Goal: Information Seeking & Learning: Learn about a topic

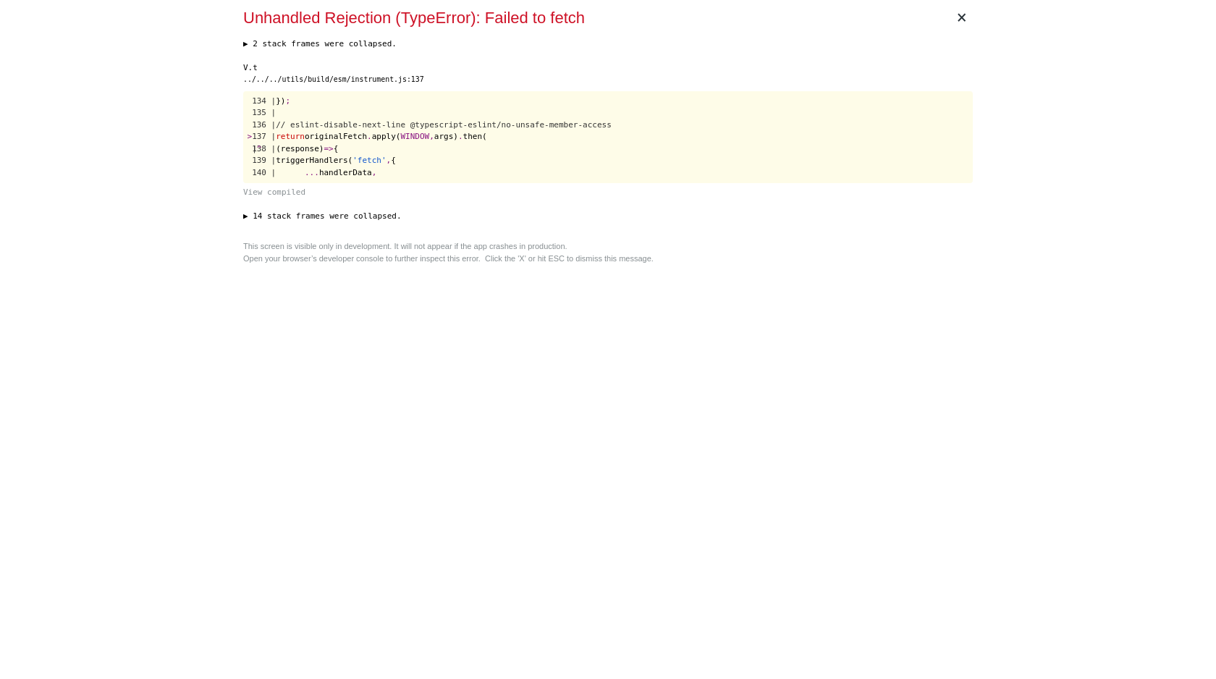
click at [714, 371] on div "× Unhandled Rejection (TypeError): Failed to fetch ▶ 2 stack frames were collap…" at bounding box center [607, 339] width 741 height 679
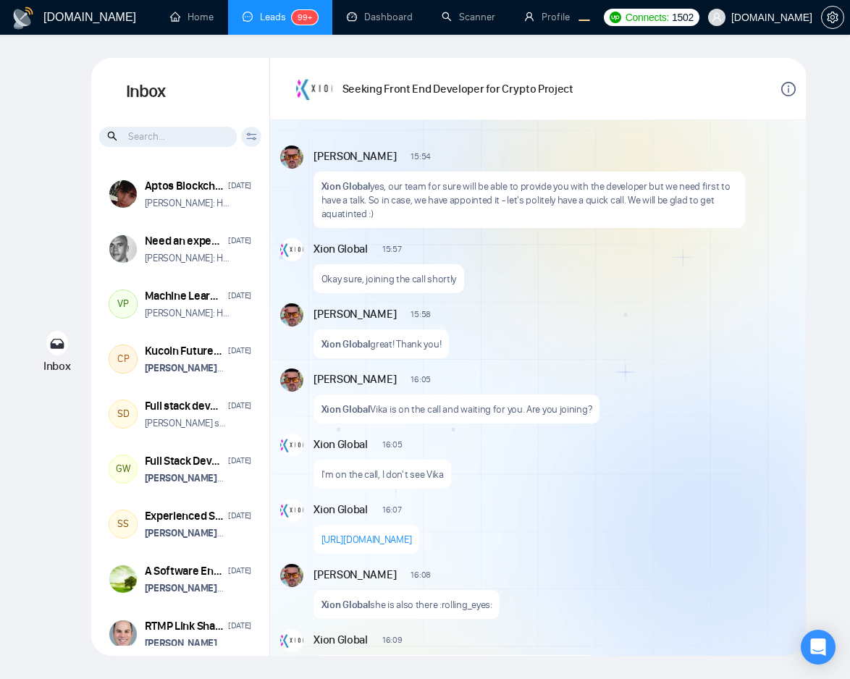
scroll to position [3, 0]
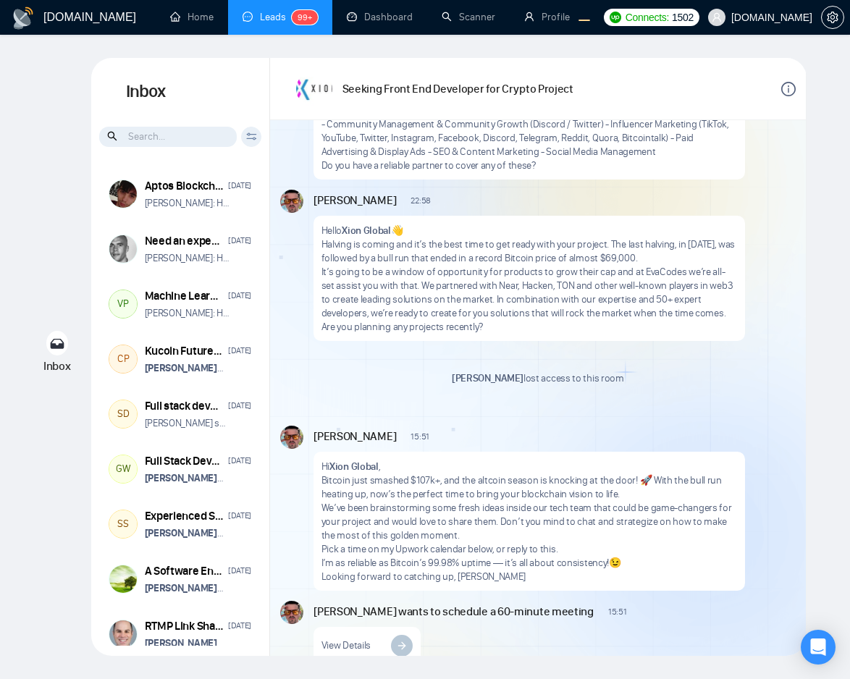
scroll to position [1476, 0]
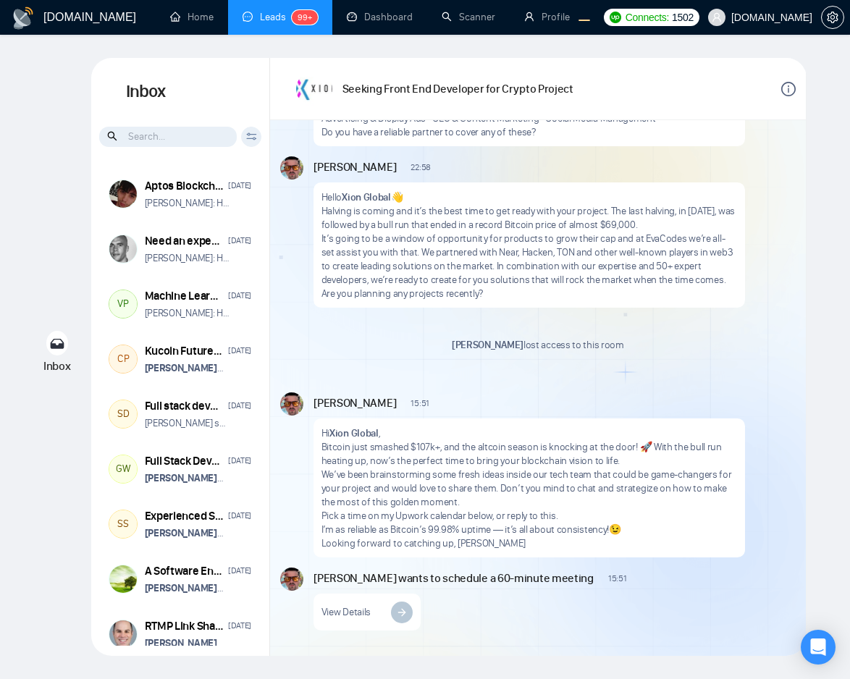
click at [736, 234] on p "It’s going to be a window of opportunity for products to grow their cap and at …" at bounding box center [529, 259] width 416 height 55
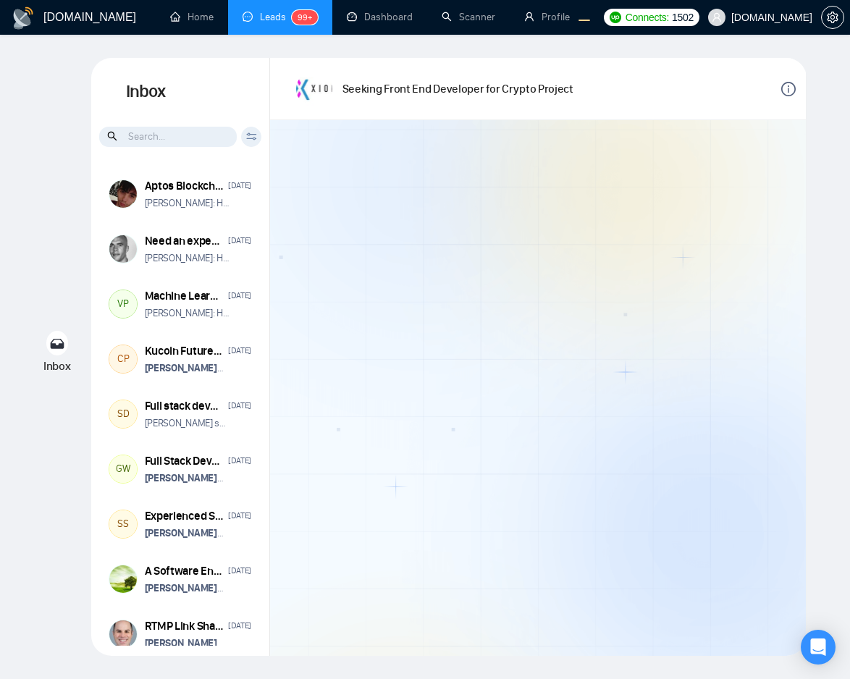
click at [705, 308] on div at bounding box center [538, 388] width 536 height 536
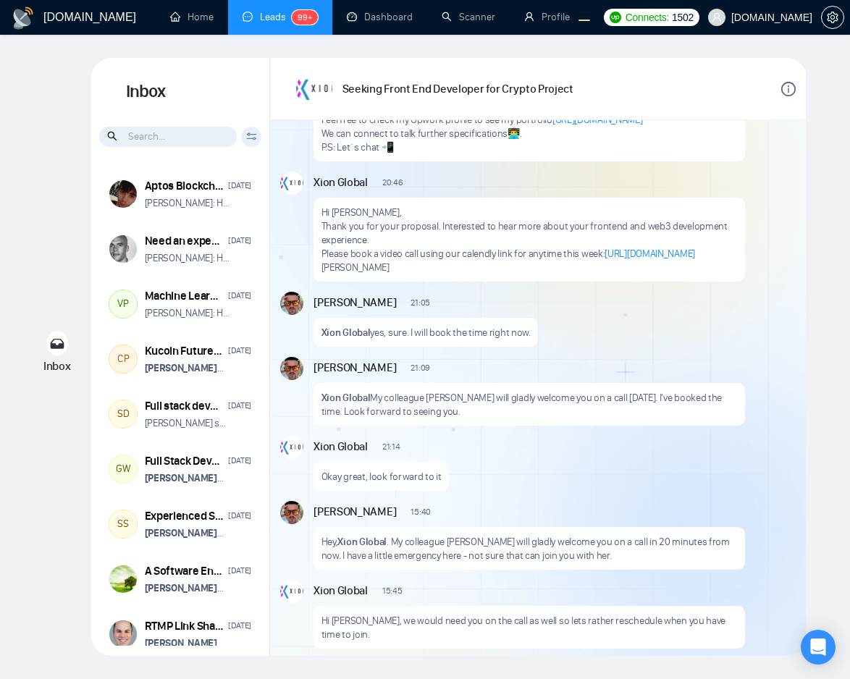
scroll to position [313, 0]
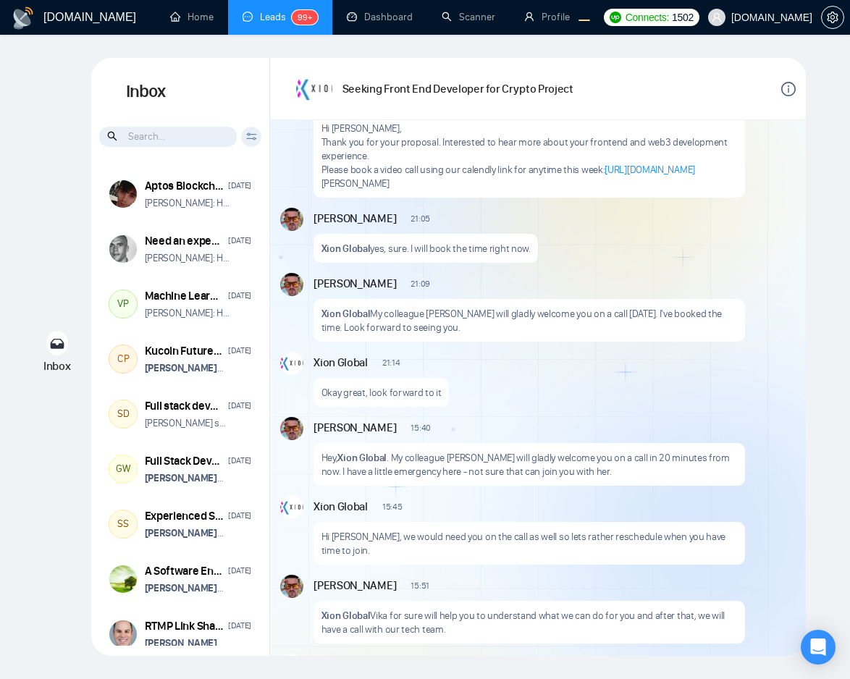
scroll to position [234, 0]
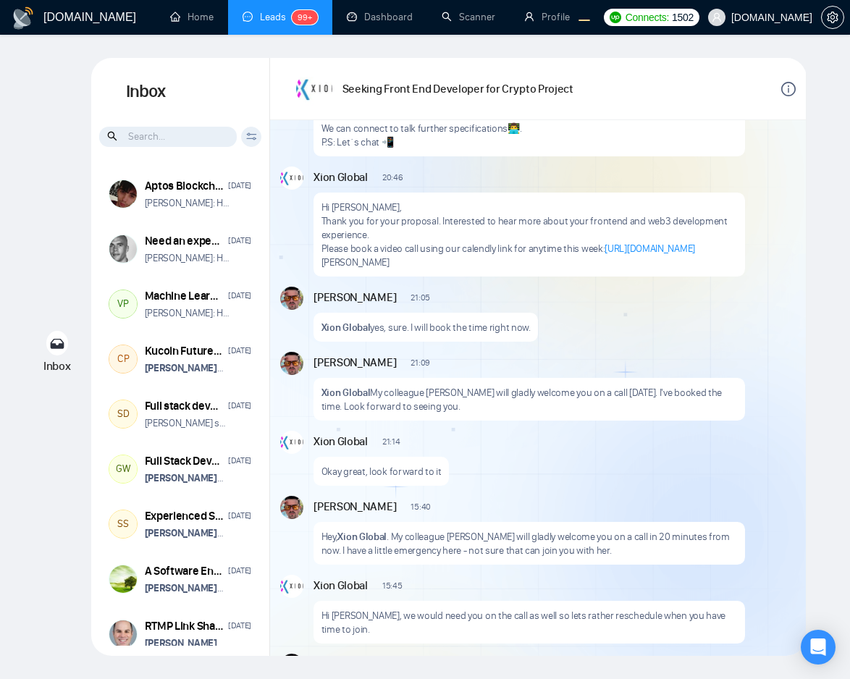
scroll to position [313, 0]
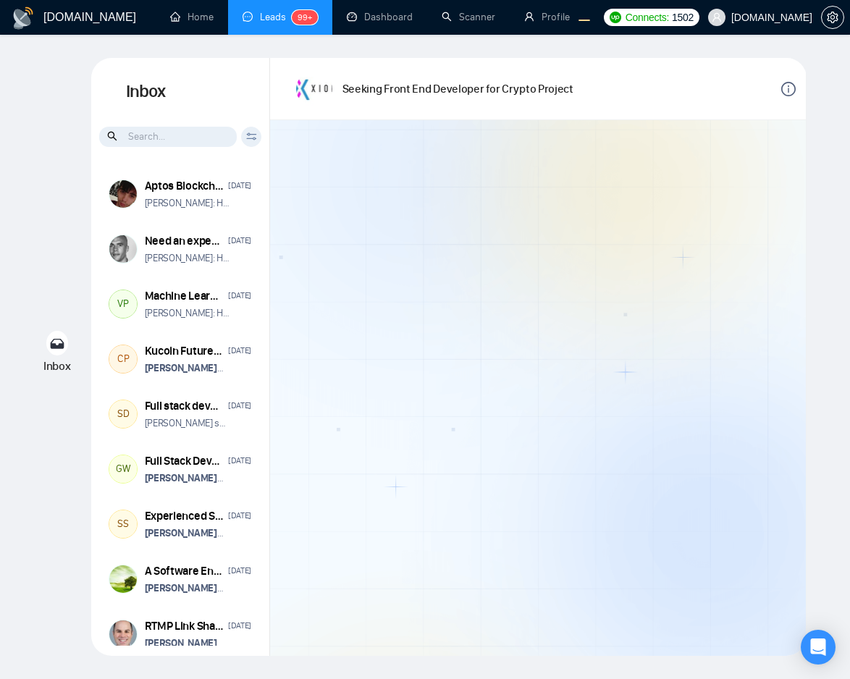
click at [470, 448] on div at bounding box center [538, 388] width 536 height 536
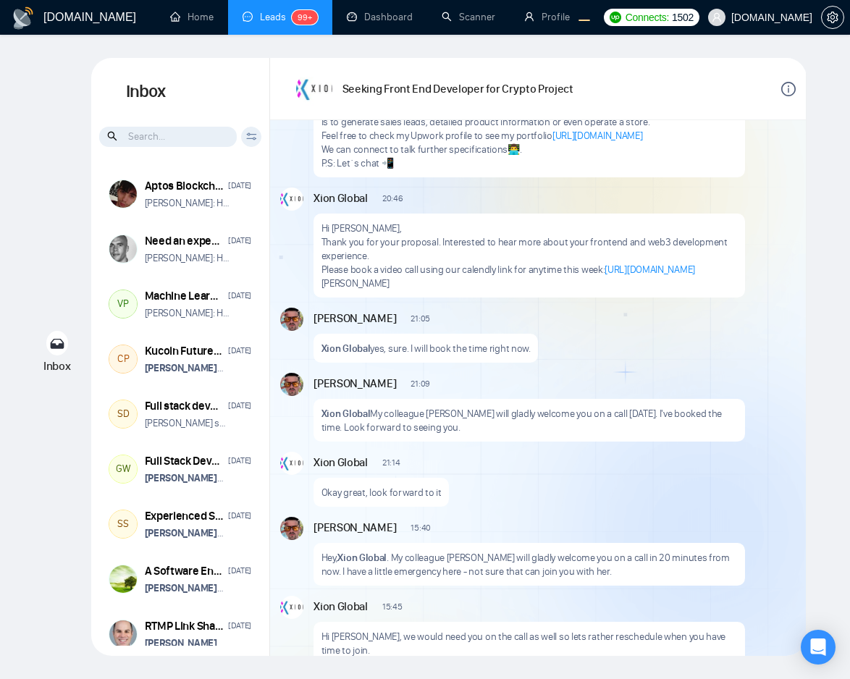
scroll to position [313, 0]
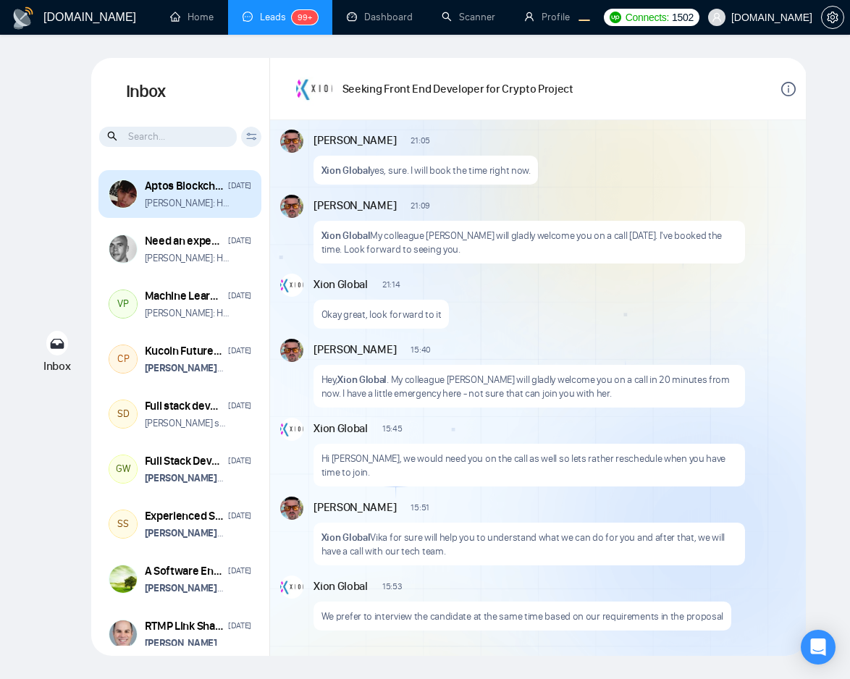
click at [213, 194] on div "Aptos Blockchain Developer Apr 4 Eugene: Hi, Cesar Villarroya" at bounding box center [198, 194] width 107 height 33
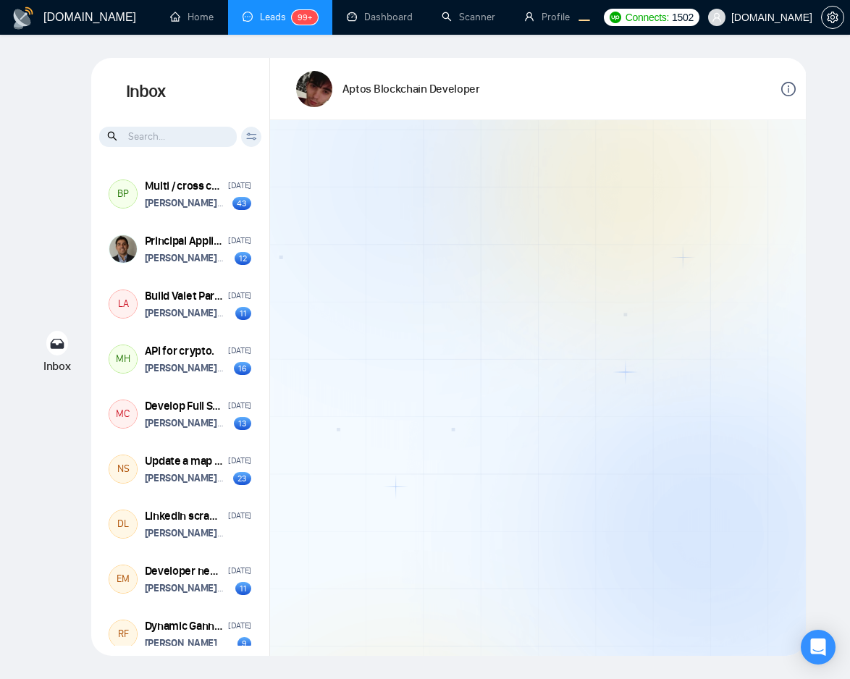
scroll to position [2269, 0]
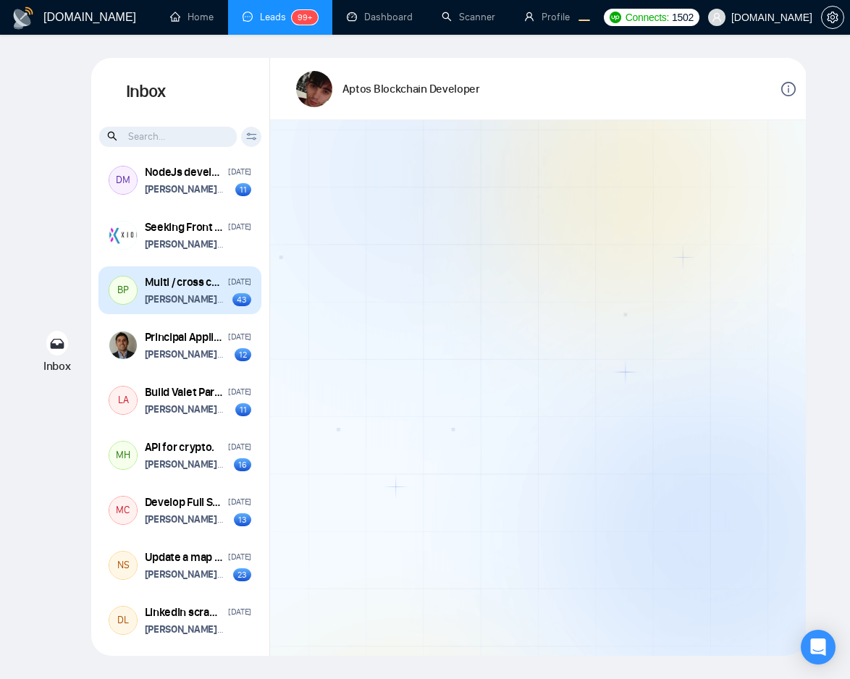
click at [211, 306] on p "Vitaliy Basiuk wants to schedule a 60-minute meeting" at bounding box center [187, 299] width 85 height 14
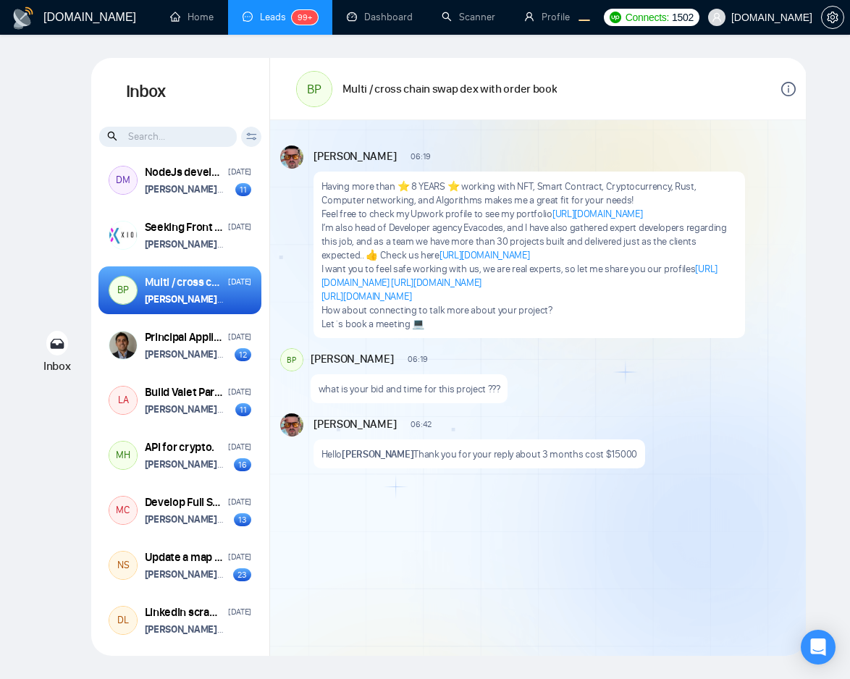
click at [522, 261] on p "I’m also head of Developer agency Evacodes, and I have also gathered expert dev…" at bounding box center [529, 241] width 416 height 41
click at [520, 246] on p "I’m also head of Developer agency Evacodes, and I have also gathered expert dev…" at bounding box center [529, 241] width 416 height 41
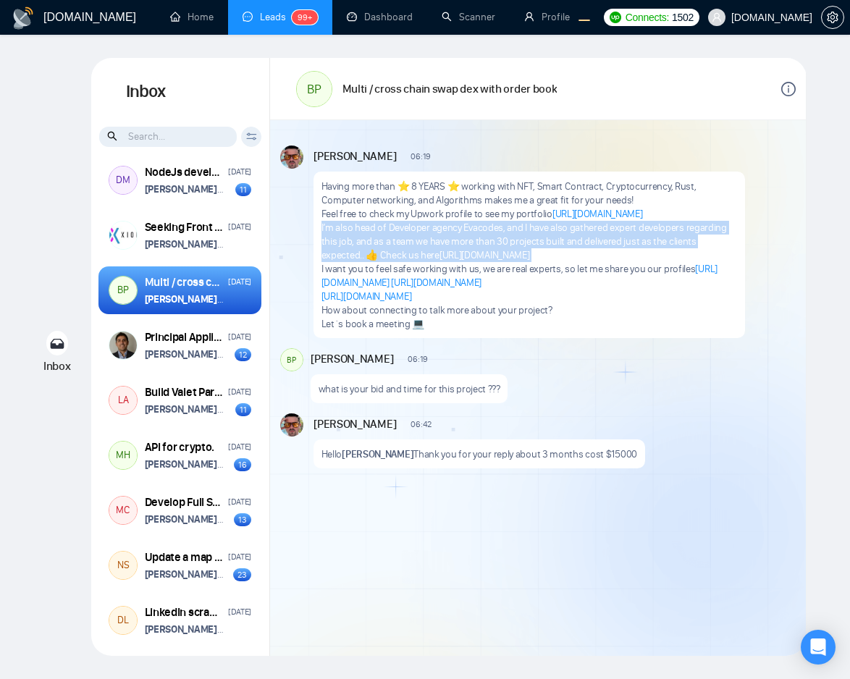
click at [528, 179] on p "Having more than ⭐ 8 YEARS ⭐ working with NFT, Smart Contract, Cryptocurrency, …" at bounding box center [529, 192] width 416 height 27
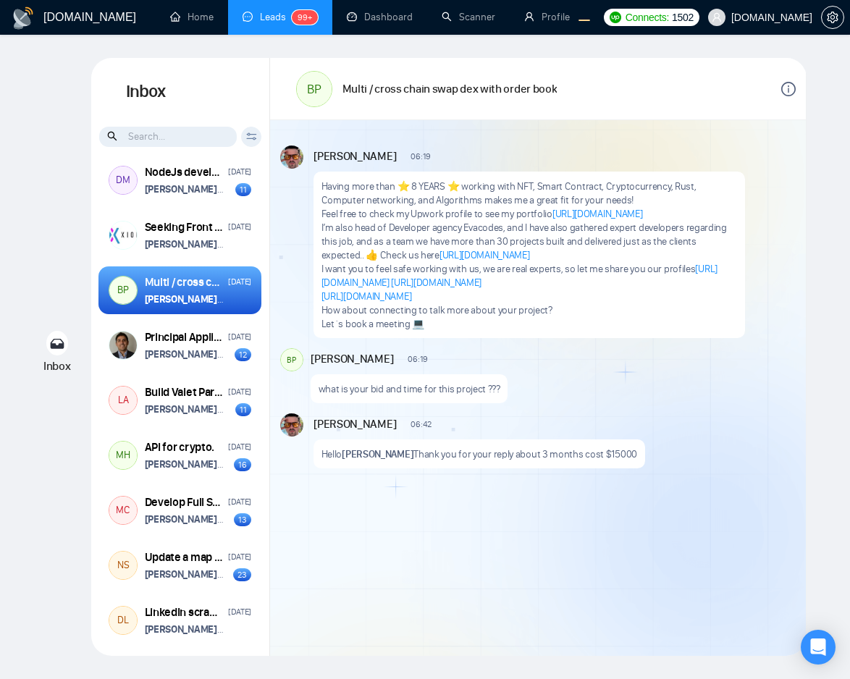
click at [528, 179] on p "Having more than ⭐ 8 YEARS ⭐ working with NFT, Smart Contract, Cryptocurrency, …" at bounding box center [529, 192] width 416 height 27
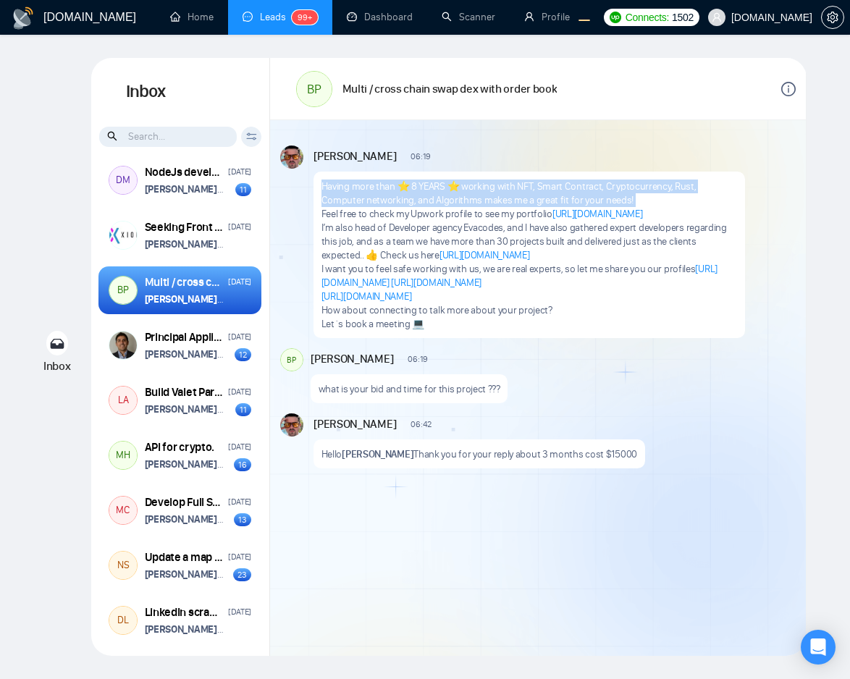
click at [522, 185] on p "Having more than ⭐ 8 YEARS ⭐ working with NFT, Smart Contract, Cryptocurrency, …" at bounding box center [529, 192] width 416 height 27
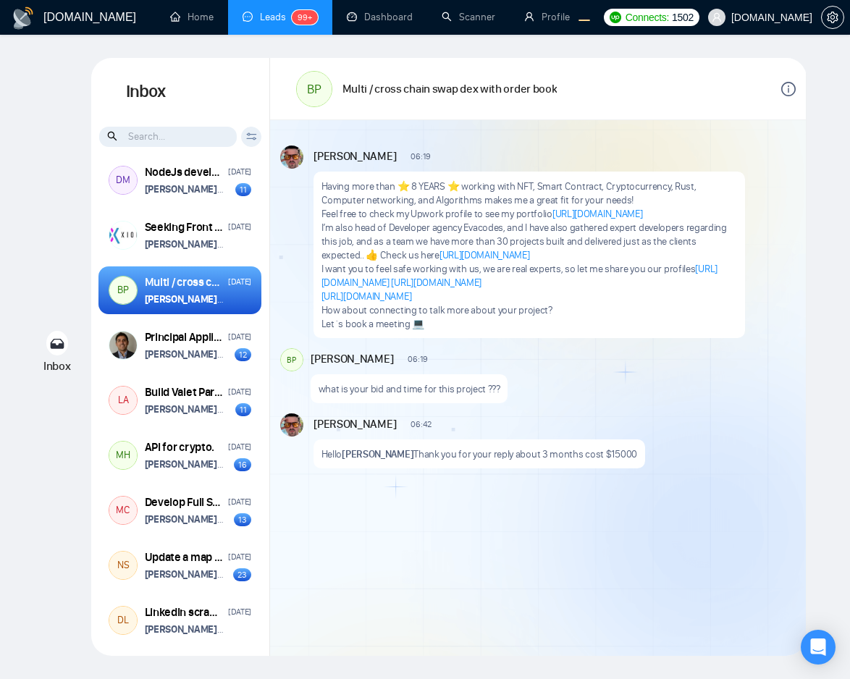
click at [522, 185] on p "Having more than ⭐ 8 YEARS ⭐ working with NFT, Smart Contract, Cryptocurrency, …" at bounding box center [529, 192] width 416 height 27
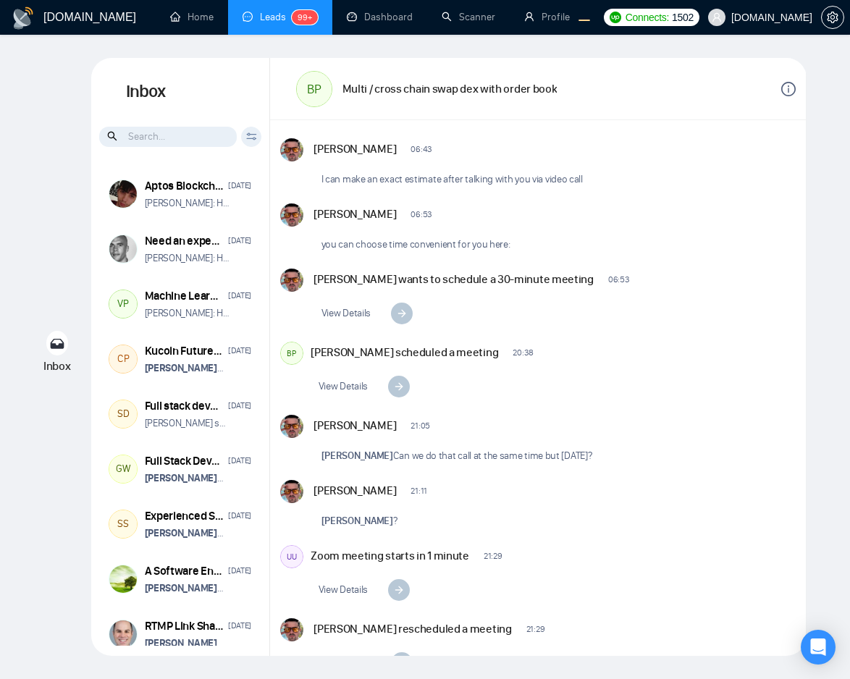
scroll to position [24, 0]
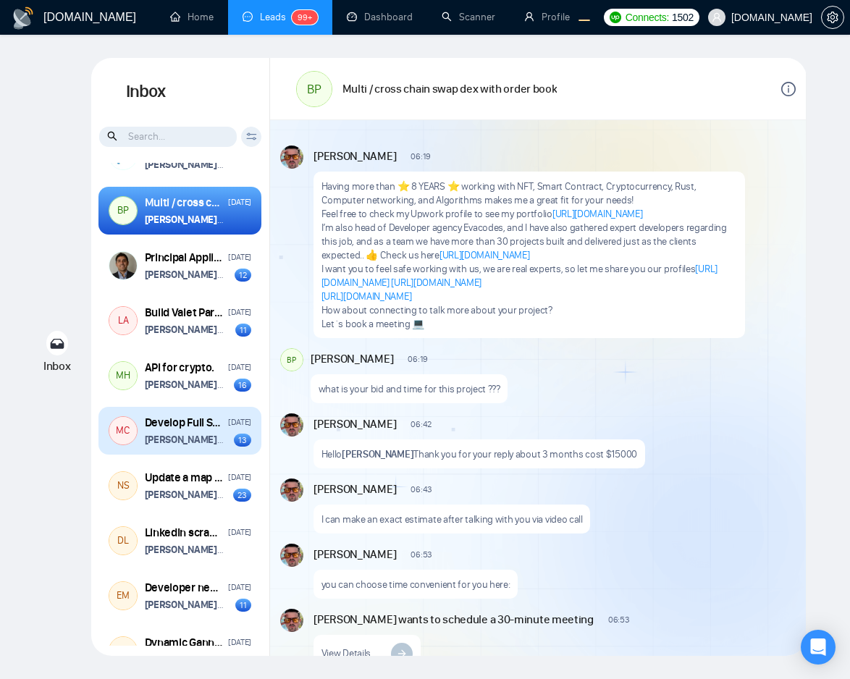
scroll to position [2370, 0]
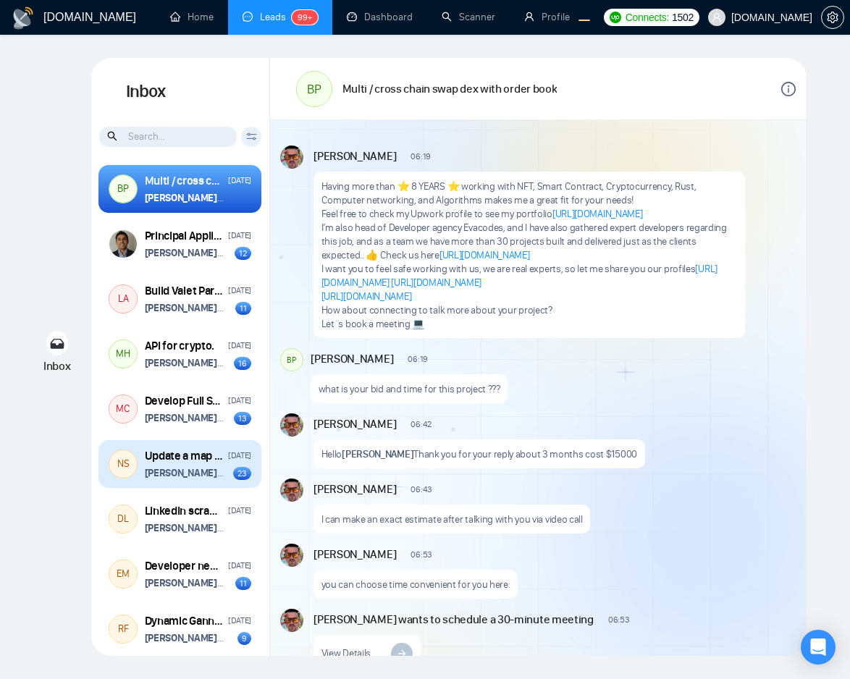
click at [202, 479] on strong "[PERSON_NAME]" at bounding box center [184, 473] width 79 height 12
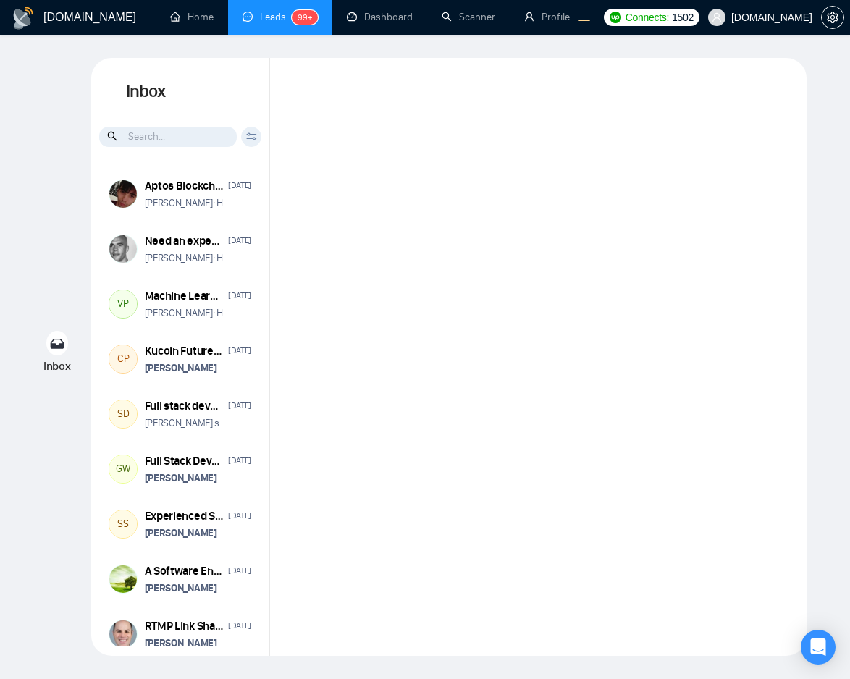
scroll to position [1373, 0]
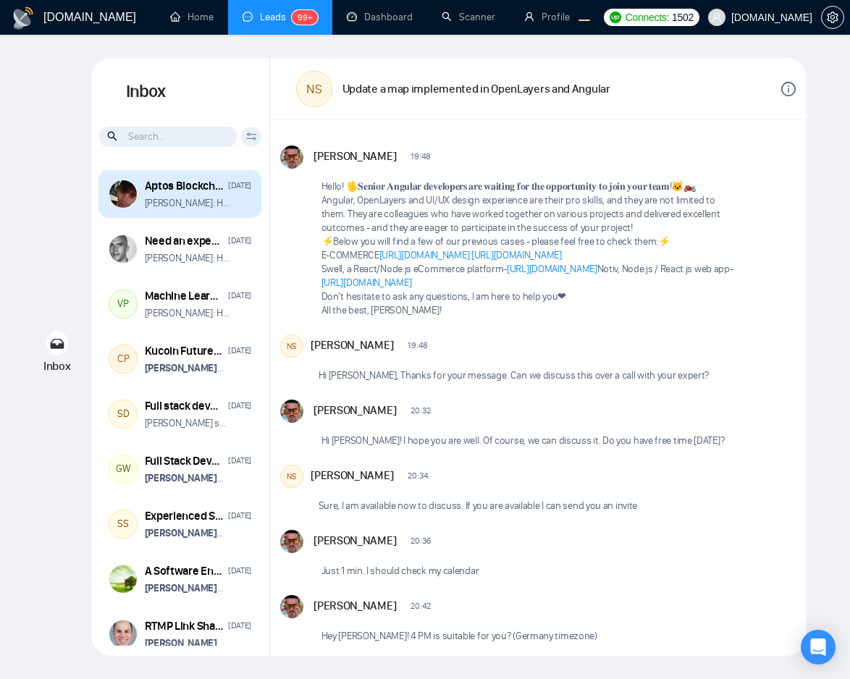
click at [227, 206] on strong "[PERSON_NAME]" at bounding box center [263, 203] width 72 height 12
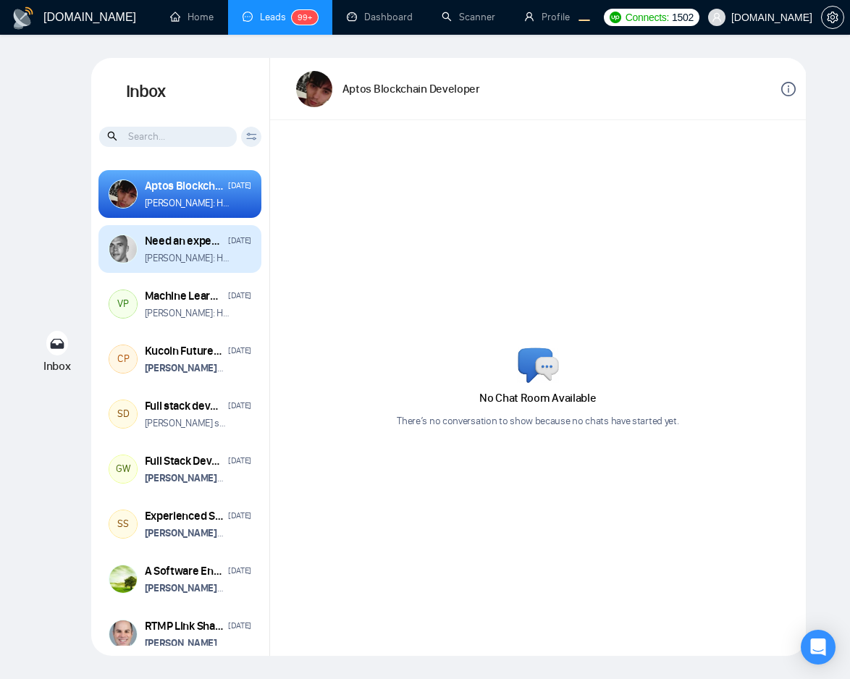
click at [227, 264] on strong "[PERSON_NAME]" at bounding box center [263, 258] width 72 height 12
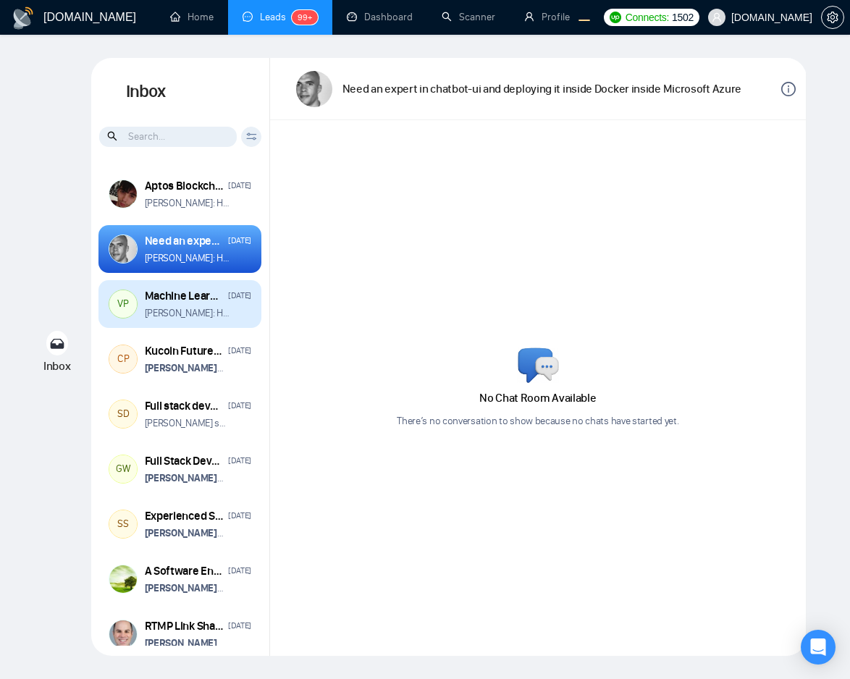
click at [227, 313] on strong "[PERSON_NAME]" at bounding box center [263, 313] width 72 height 12
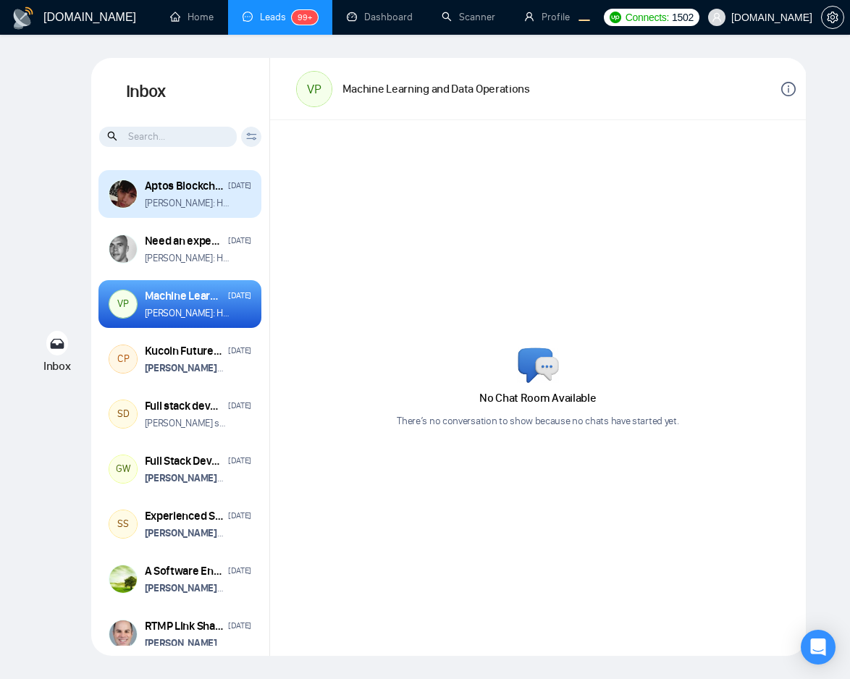
click at [227, 197] on strong "[PERSON_NAME]" at bounding box center [263, 203] width 72 height 12
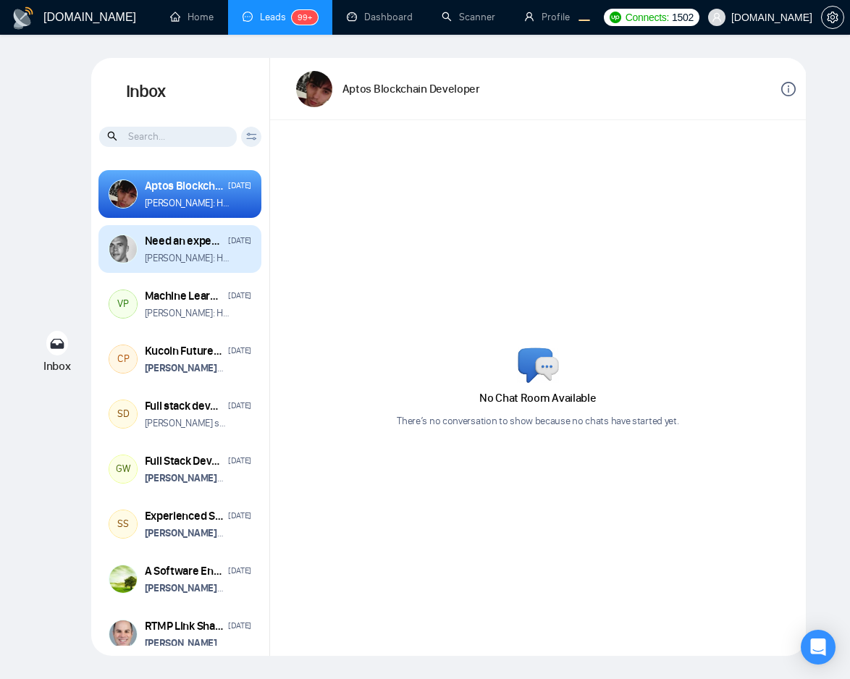
click at [227, 253] on strong "[PERSON_NAME]" at bounding box center [263, 258] width 72 height 12
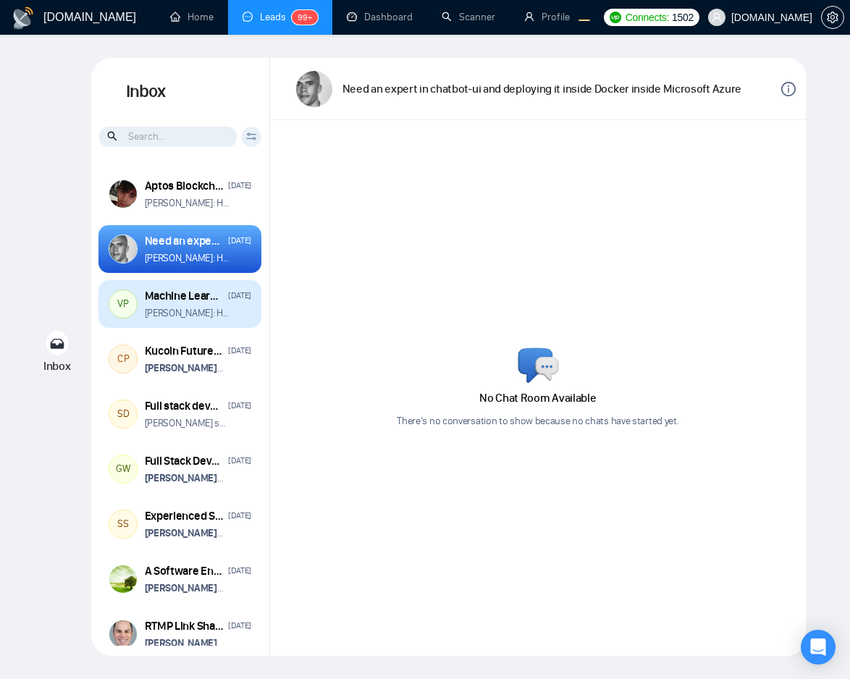
click at [202, 293] on div "Machine Learning and Data Operations" at bounding box center [184, 296] width 79 height 16
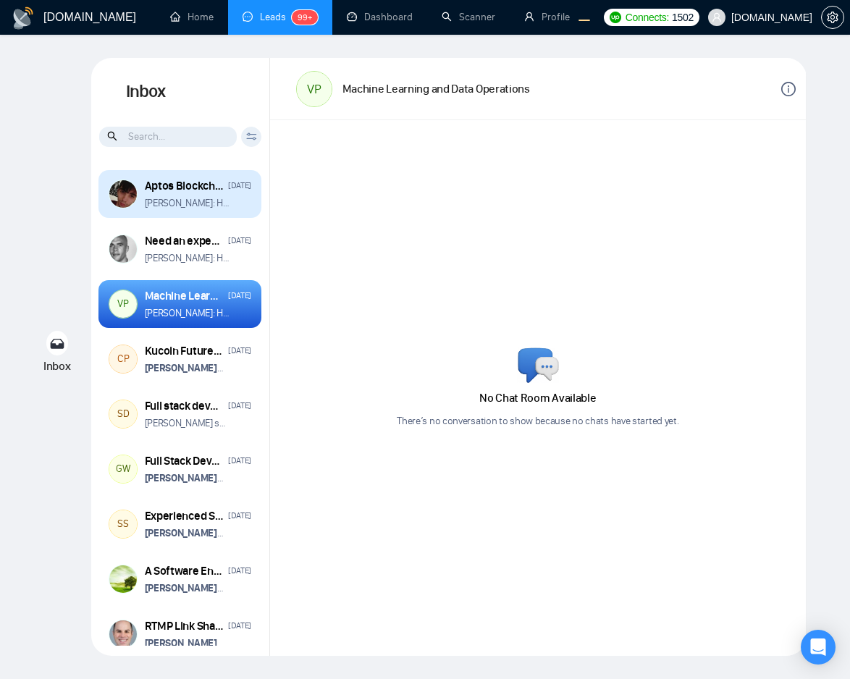
click at [227, 203] on strong "[PERSON_NAME]" at bounding box center [263, 203] width 72 height 12
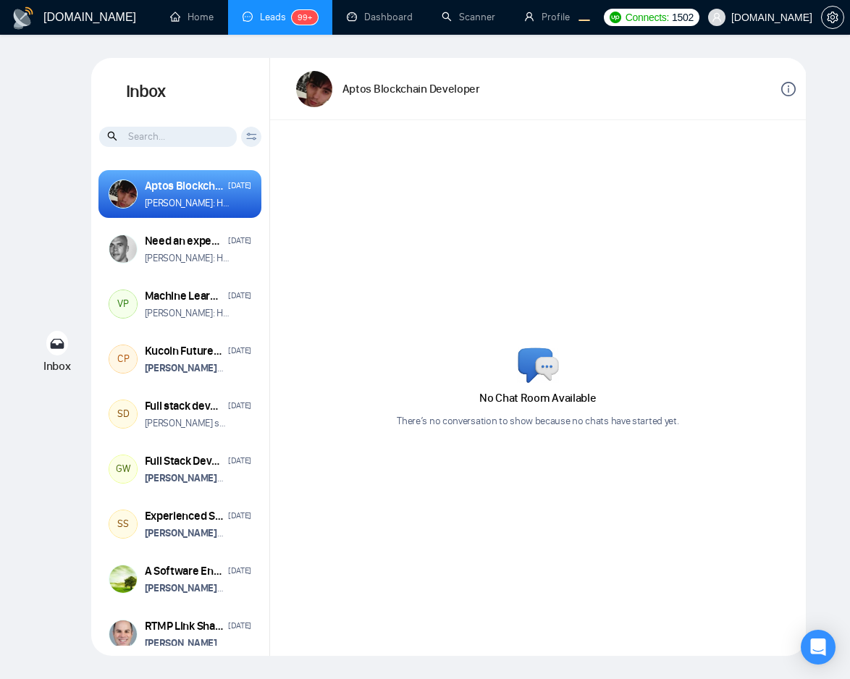
click at [529, 428] on div "No Chat Room Available There’s no conversation to show because no chats have st…" at bounding box center [538, 388] width 536 height 536
click at [538, 500] on div "No Chat Room Available There’s no conversation to show because no chats have st…" at bounding box center [538, 388] width 536 height 536
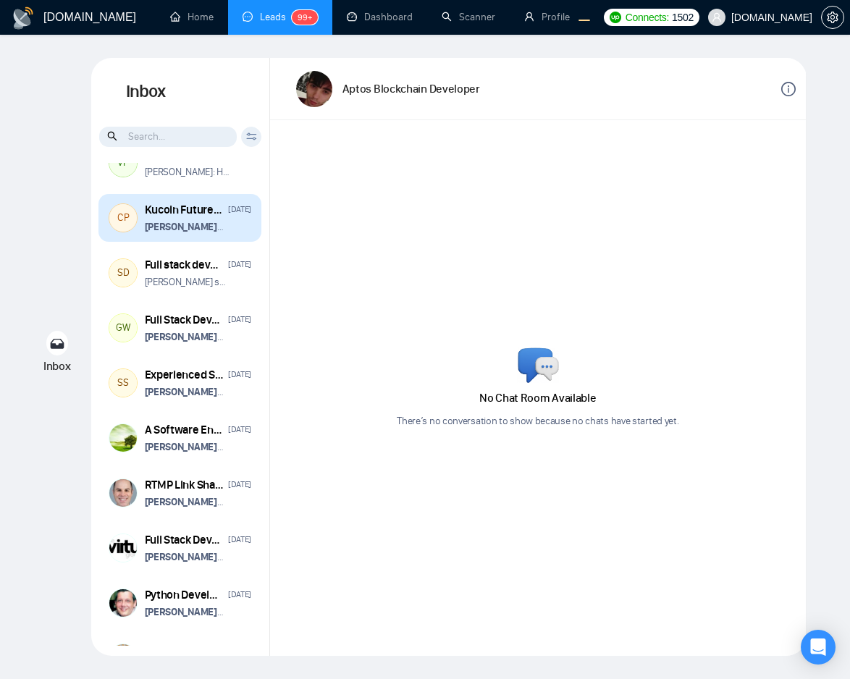
scroll to position [391, 0]
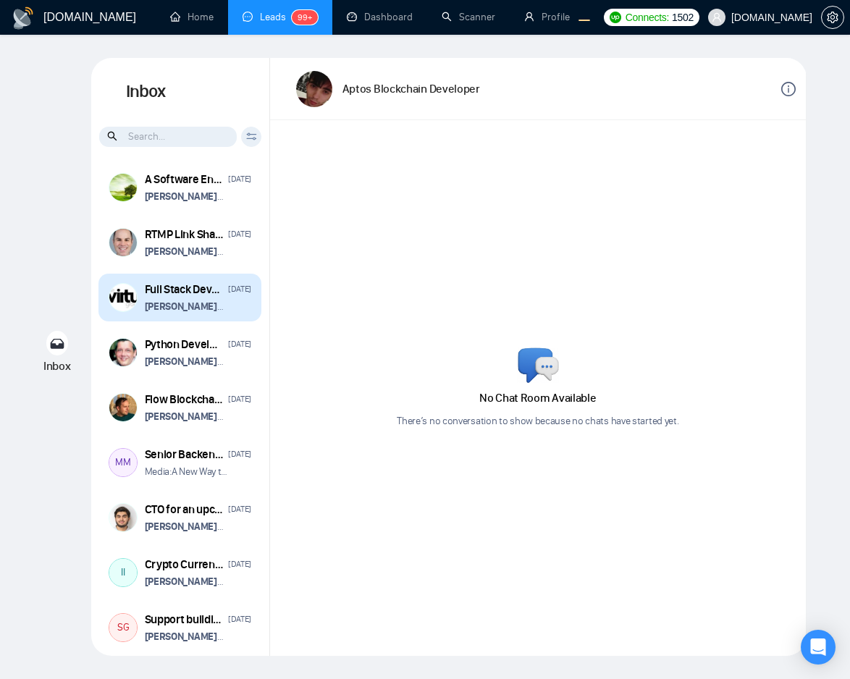
click at [204, 318] on div "Full Stack Developer - Java/Spring/Angular JS [DATE] [PERSON_NAME] wants to sch…" at bounding box center [179, 298] width 163 height 48
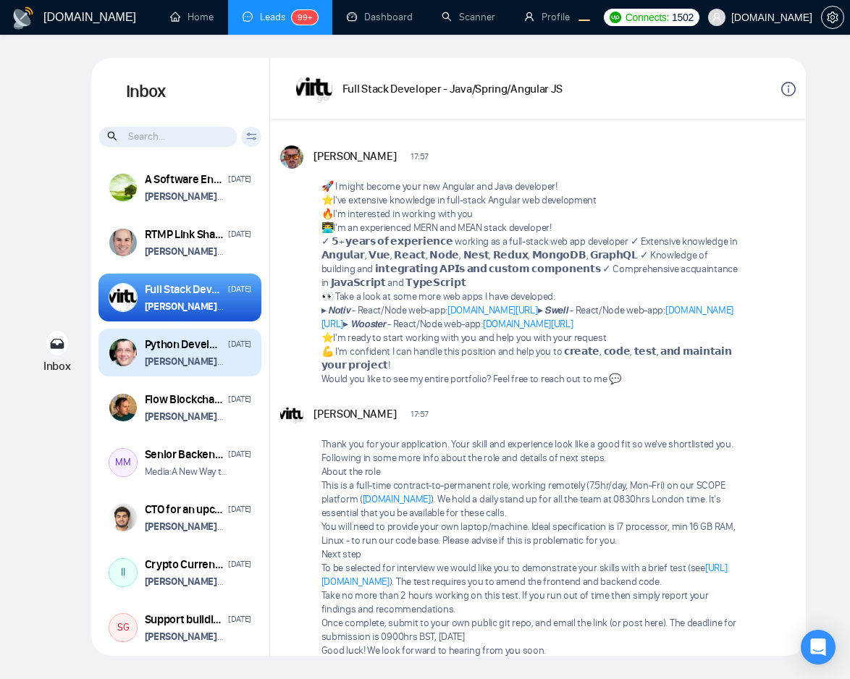
click at [198, 368] on strong "[PERSON_NAME]" at bounding box center [184, 361] width 79 height 12
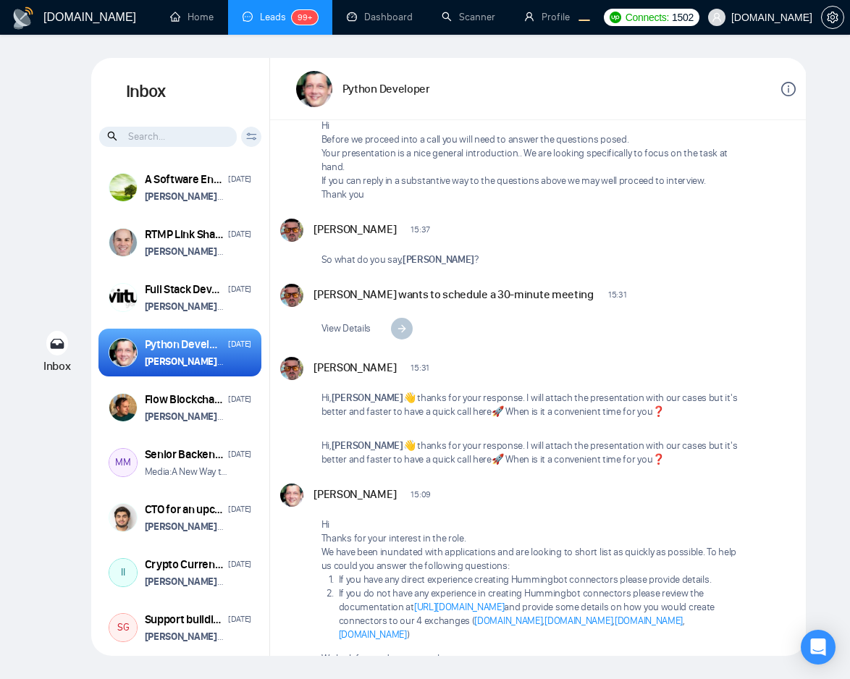
scroll to position [3581, 0]
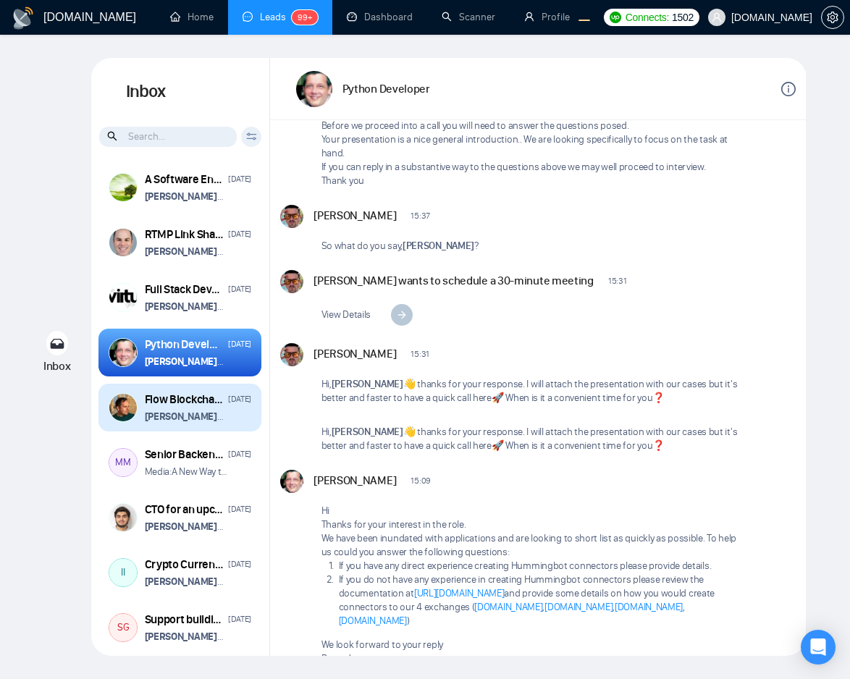
click at [220, 413] on p "Vitaliy Basiuk wants to schedule a 60-minute meeting" at bounding box center [187, 417] width 85 height 14
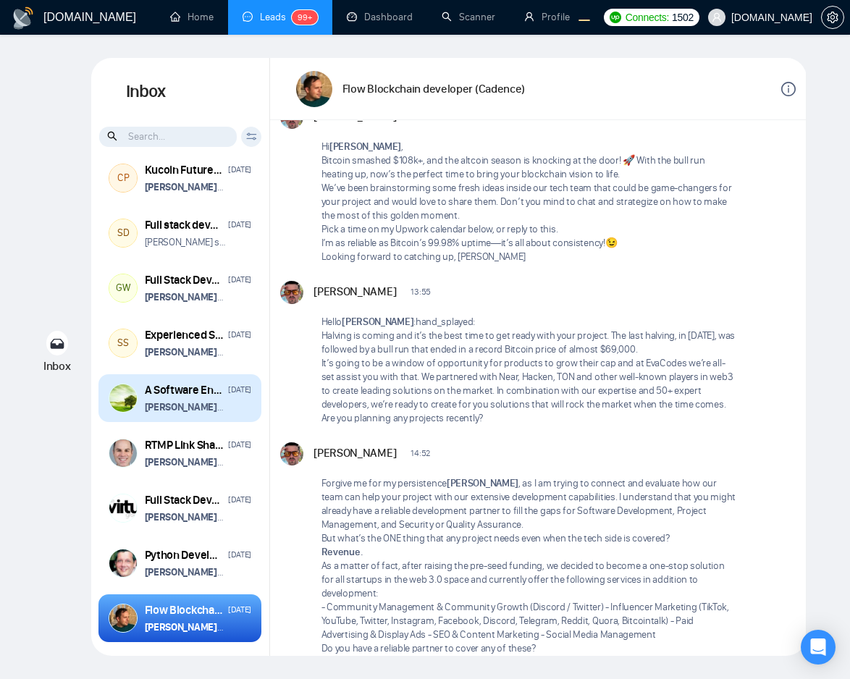
scroll to position [5157, 0]
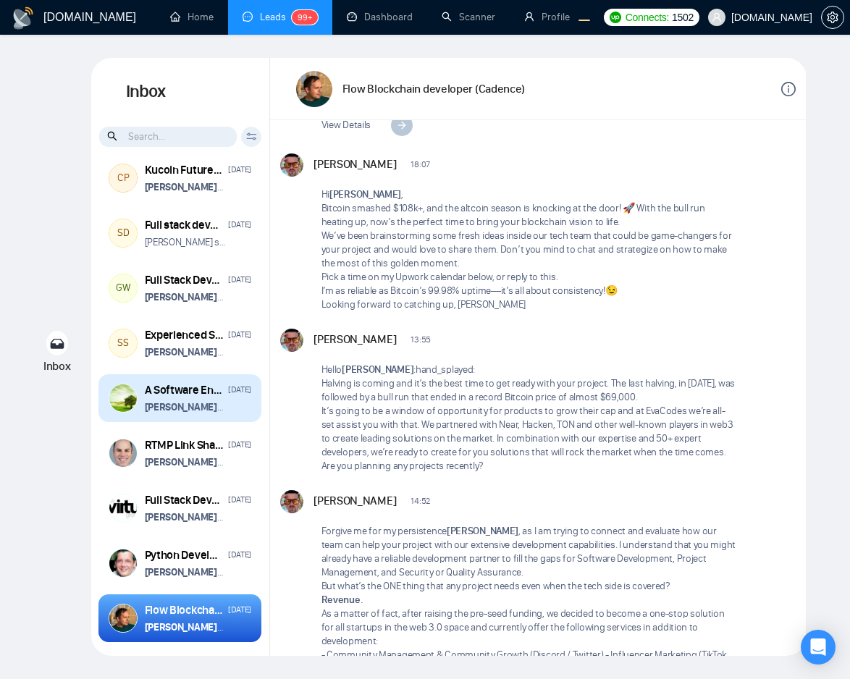
click at [220, 412] on p "Vitaliy Basiuk wants to schedule a 60-minute meeting" at bounding box center [187, 407] width 85 height 14
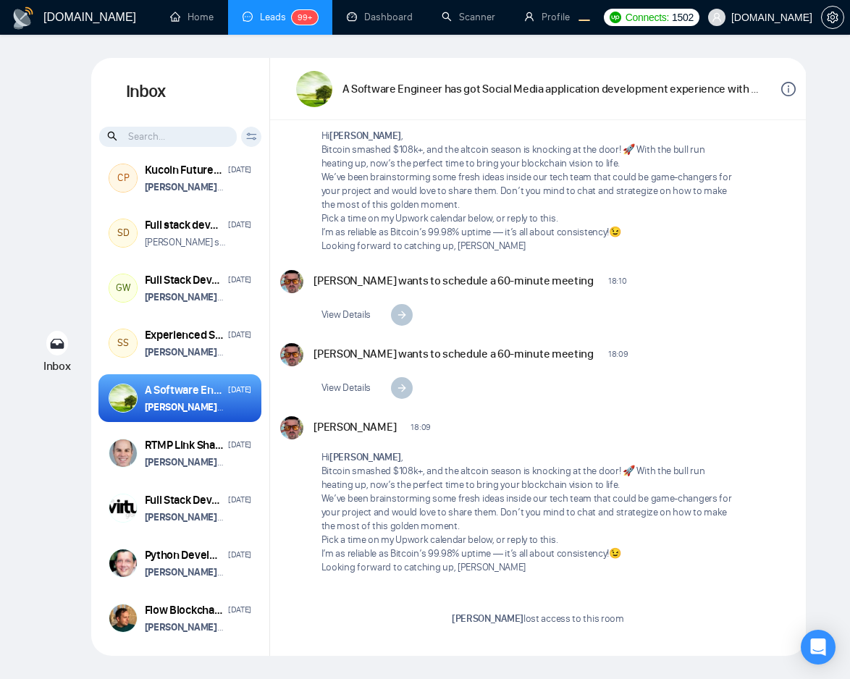
scroll to position [2644, 0]
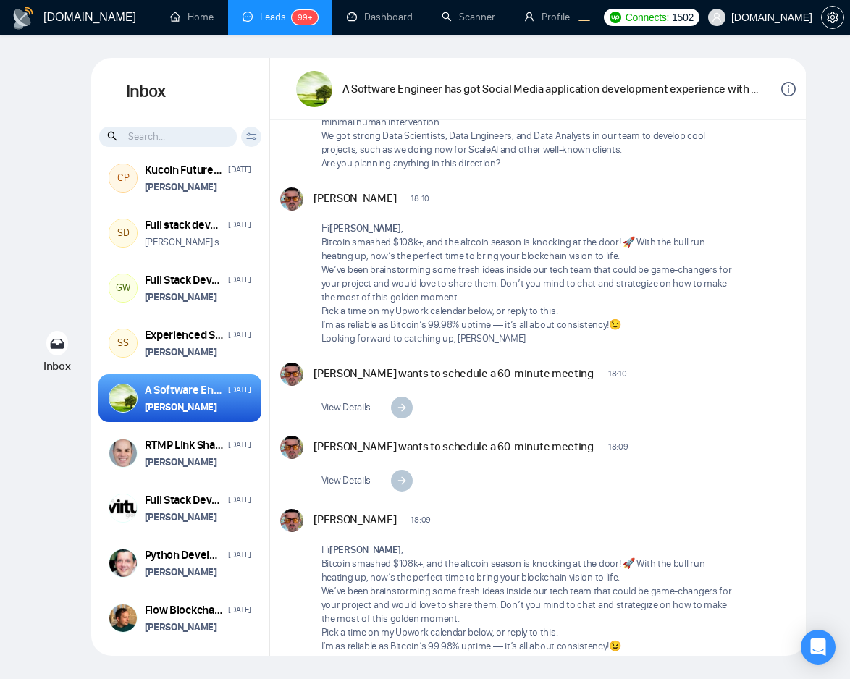
click at [782, 92] on icon "info-circle" at bounding box center [788, 89] width 14 height 14
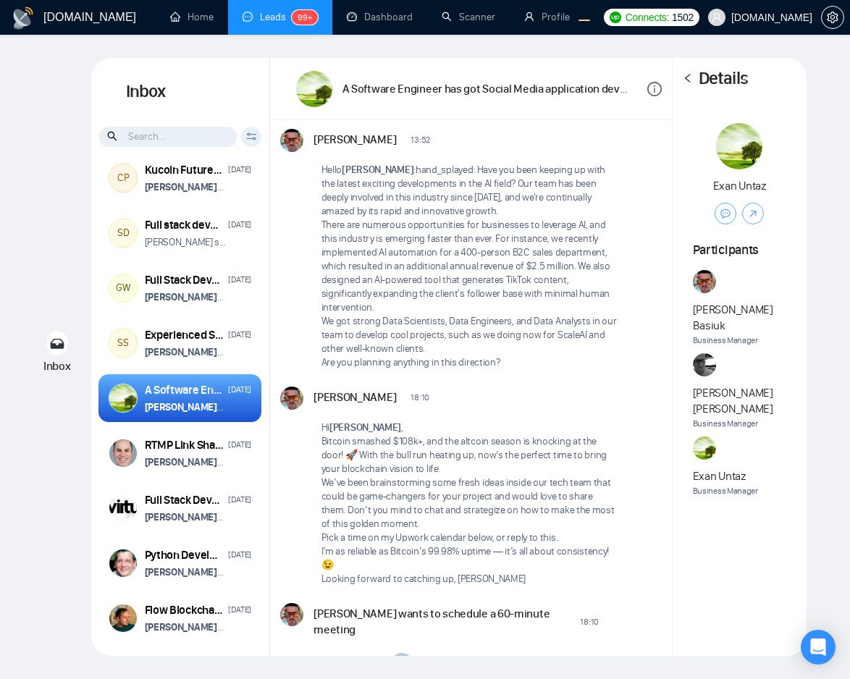
scroll to position [3022, 0]
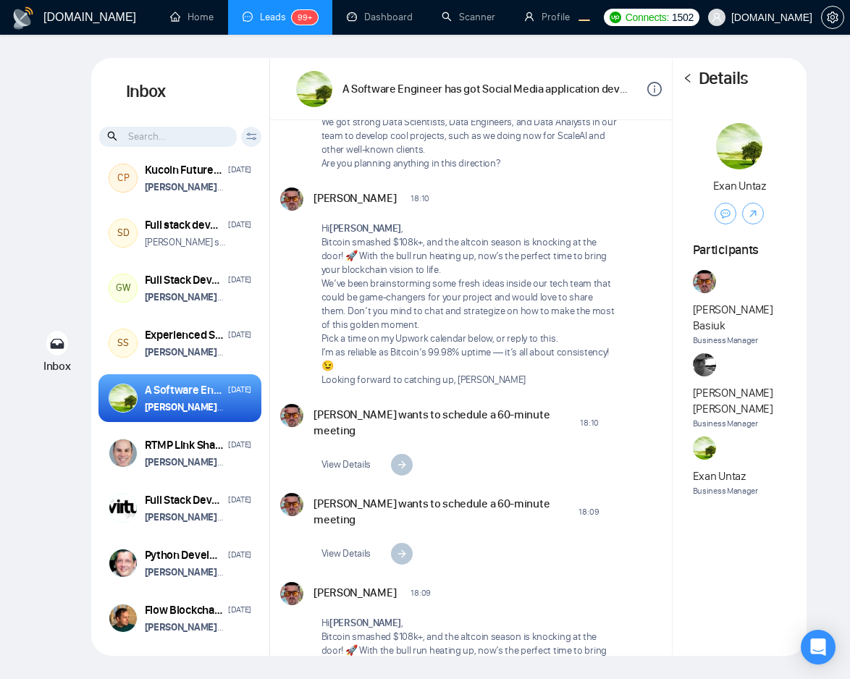
click at [685, 79] on icon "left" at bounding box center [687, 78] width 5 height 9
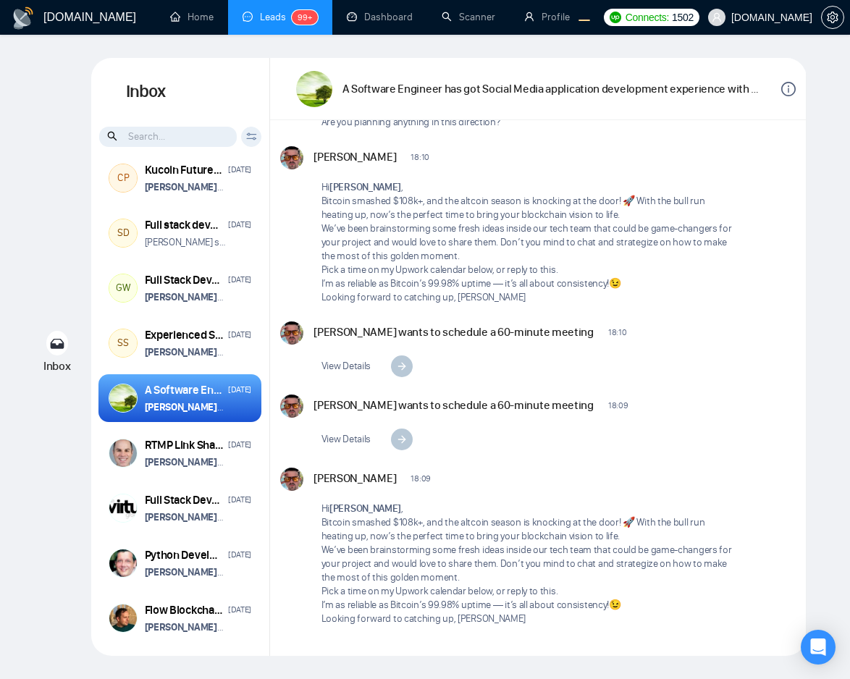
scroll to position [2644, 0]
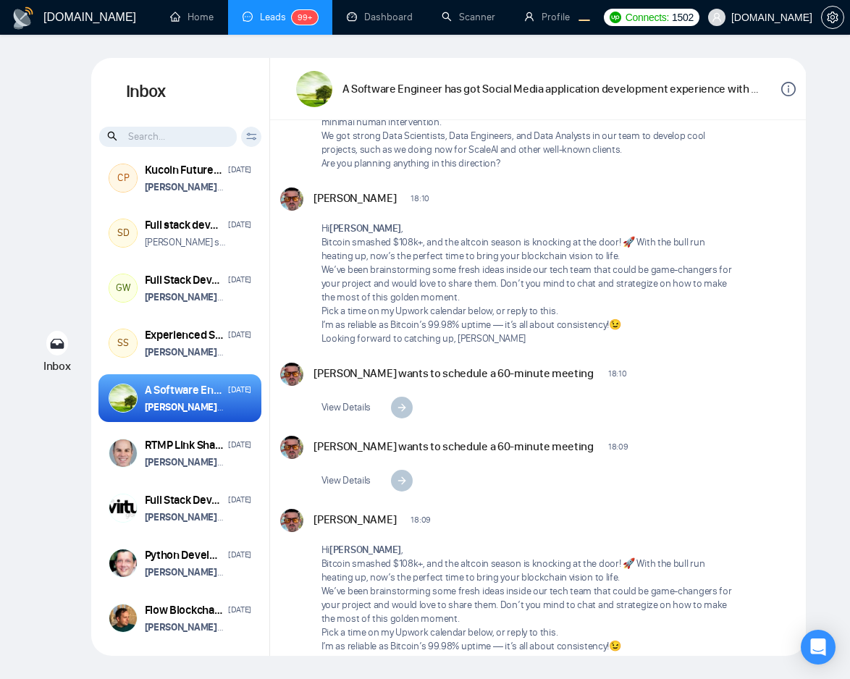
click at [785, 85] on icon "info-circle" at bounding box center [788, 89] width 14 height 14
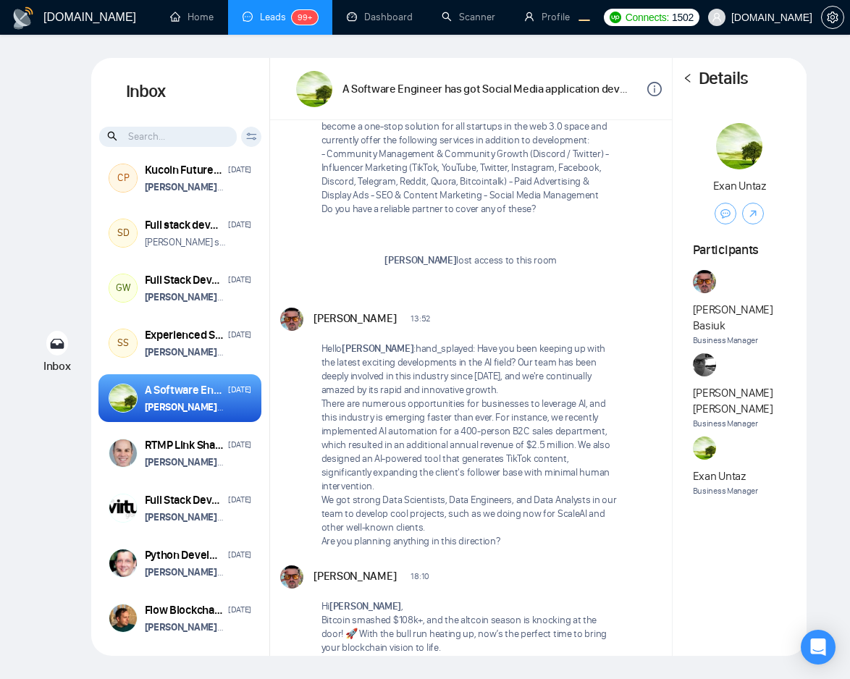
scroll to position [3022, 0]
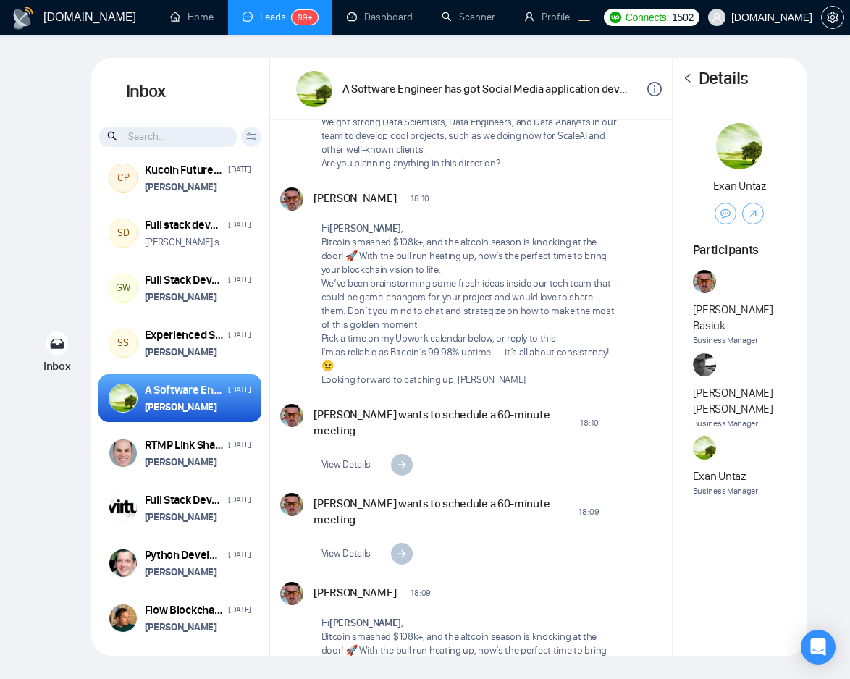
click at [690, 79] on icon "left" at bounding box center [687, 78] width 10 height 10
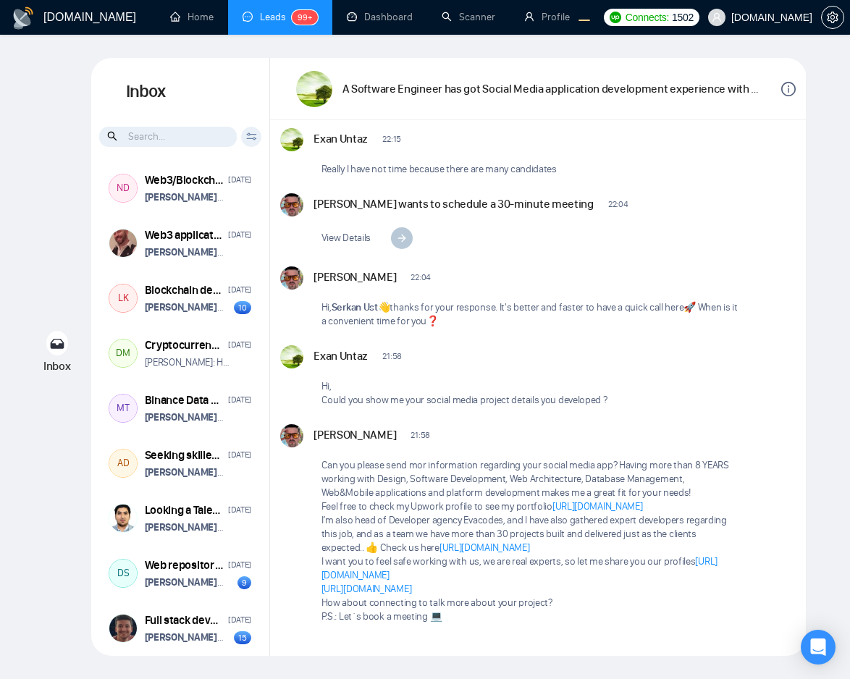
scroll to position [1126, 0]
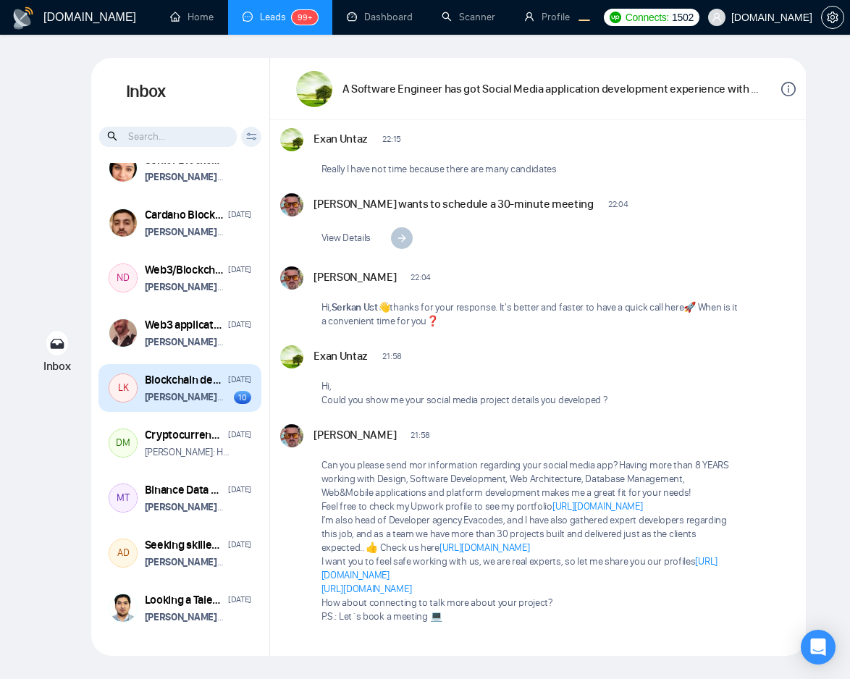
click at [200, 399] on strong "[PERSON_NAME]" at bounding box center [184, 397] width 79 height 12
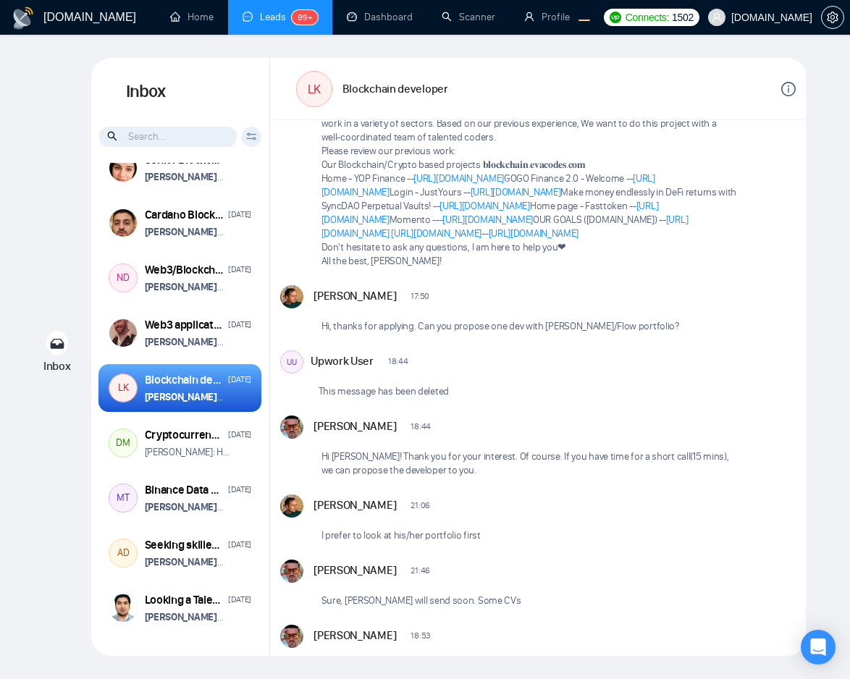
scroll to position [133, 0]
click at [793, 87] on icon "info-circle" at bounding box center [788, 89] width 14 height 14
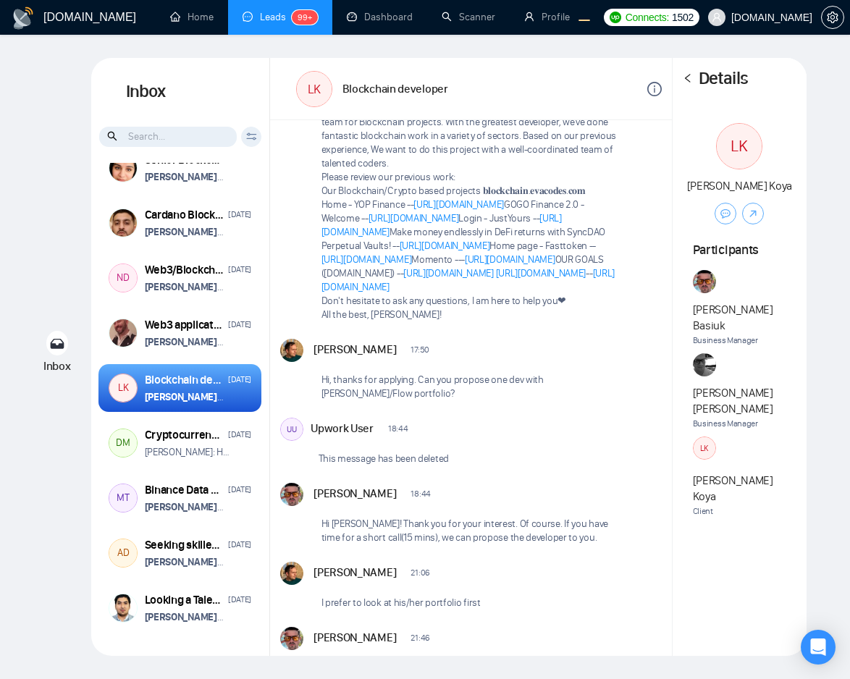
click at [695, 81] on div "Details" at bounding box center [739, 79] width 134 height 42
click at [687, 82] on icon "left" at bounding box center [687, 78] width 10 height 10
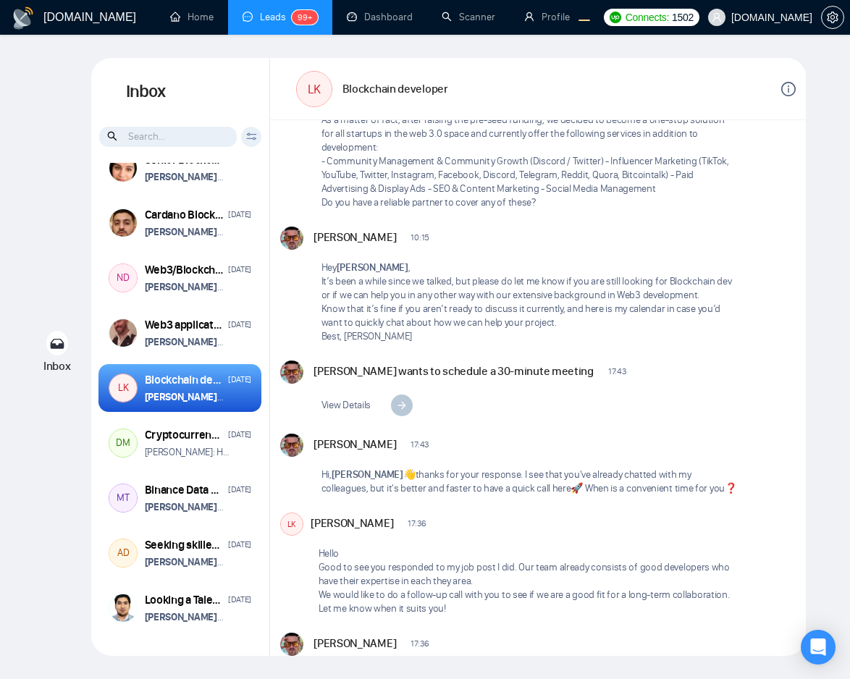
scroll to position [8835, 0]
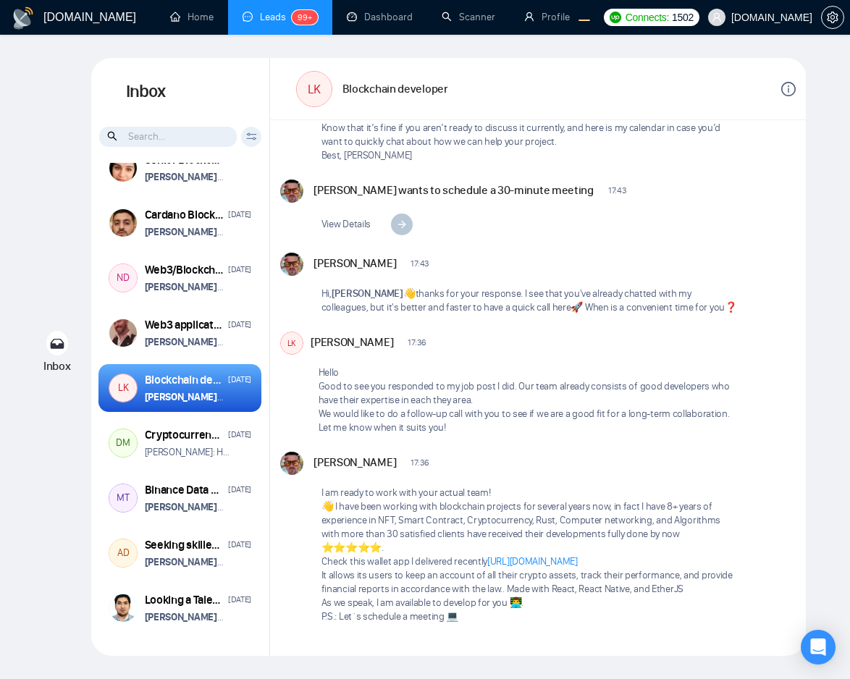
click at [790, 84] on icon "info-circle" at bounding box center [788, 89] width 14 height 14
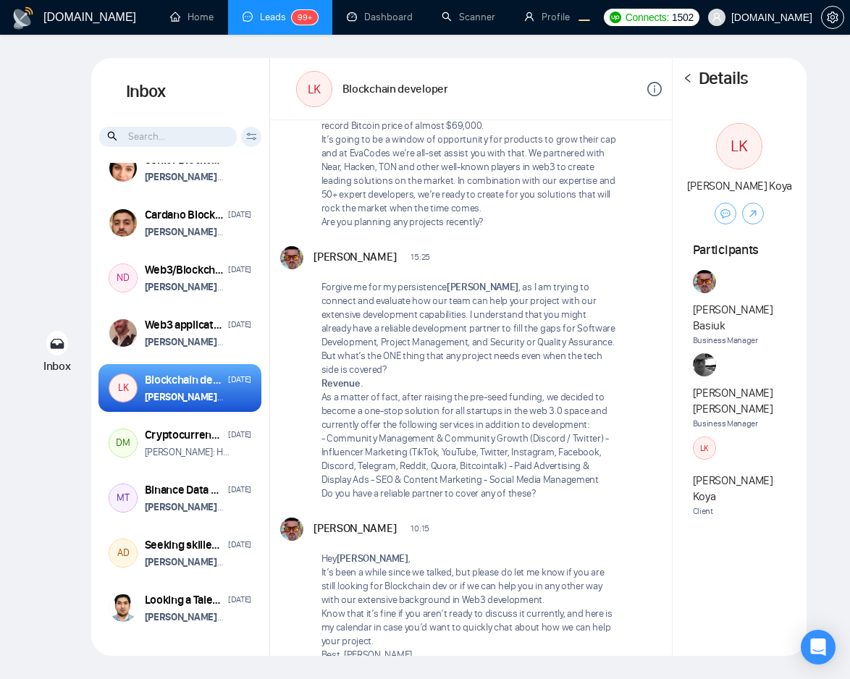
scroll to position [10383, 0]
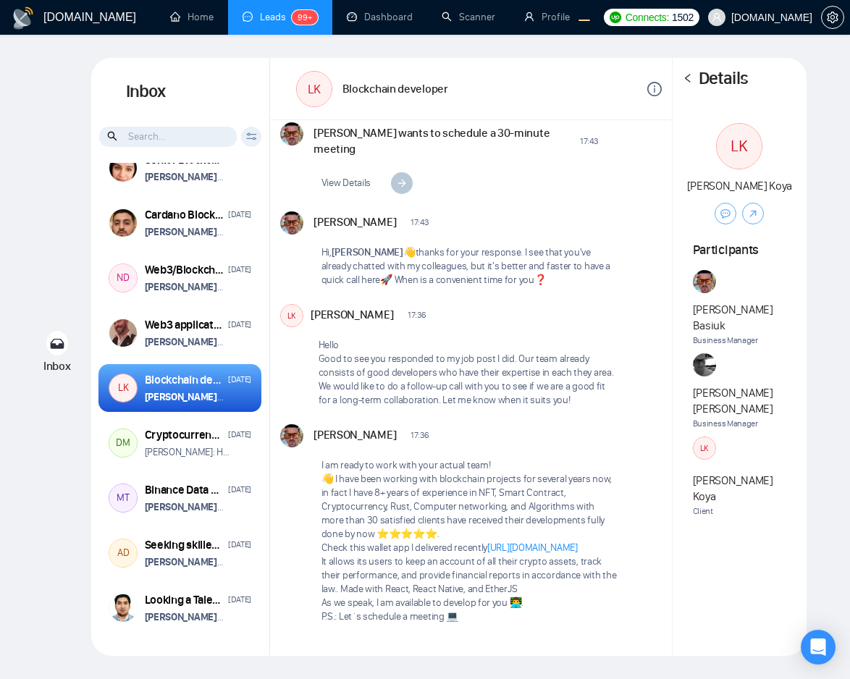
click at [691, 77] on icon "left" at bounding box center [687, 78] width 10 height 10
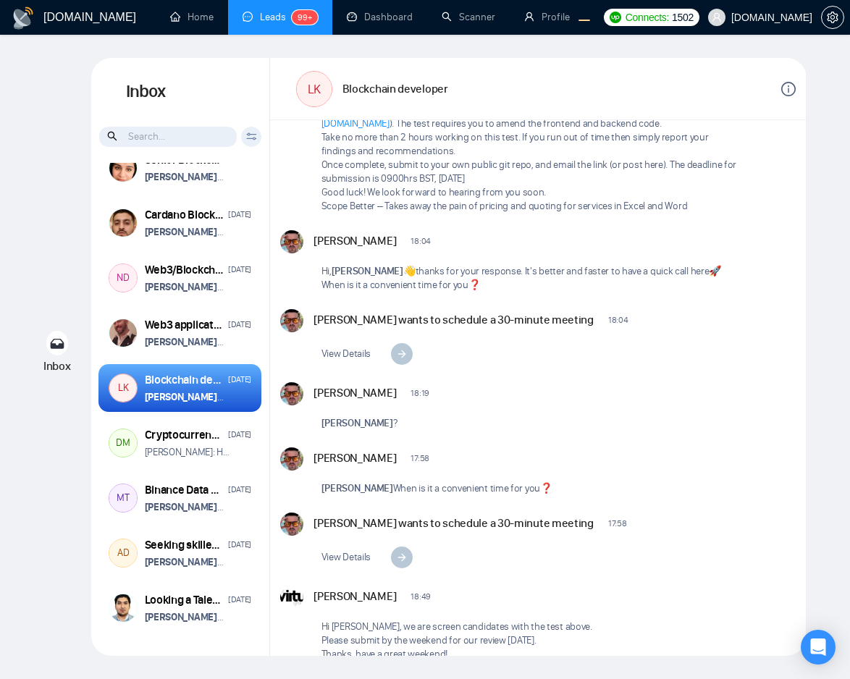
scroll to position [646, 0]
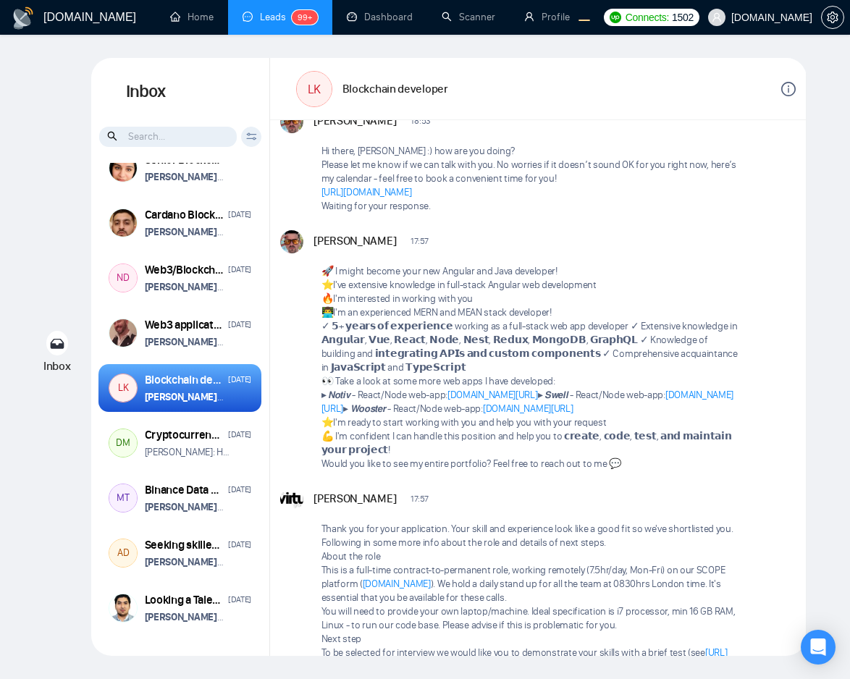
click at [784, 87] on icon "info-circle" at bounding box center [788, 89] width 14 height 14
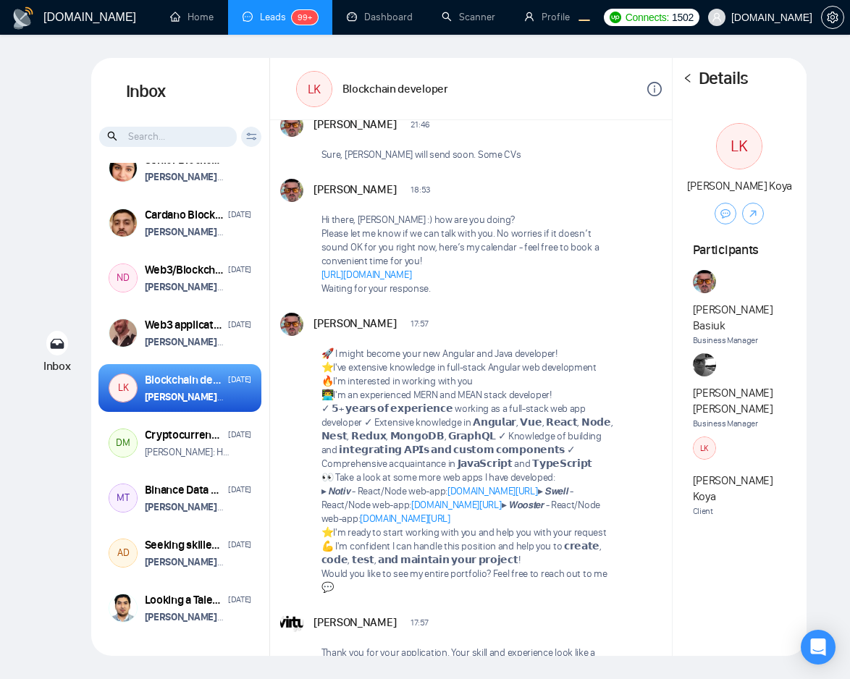
scroll to position [715, 0]
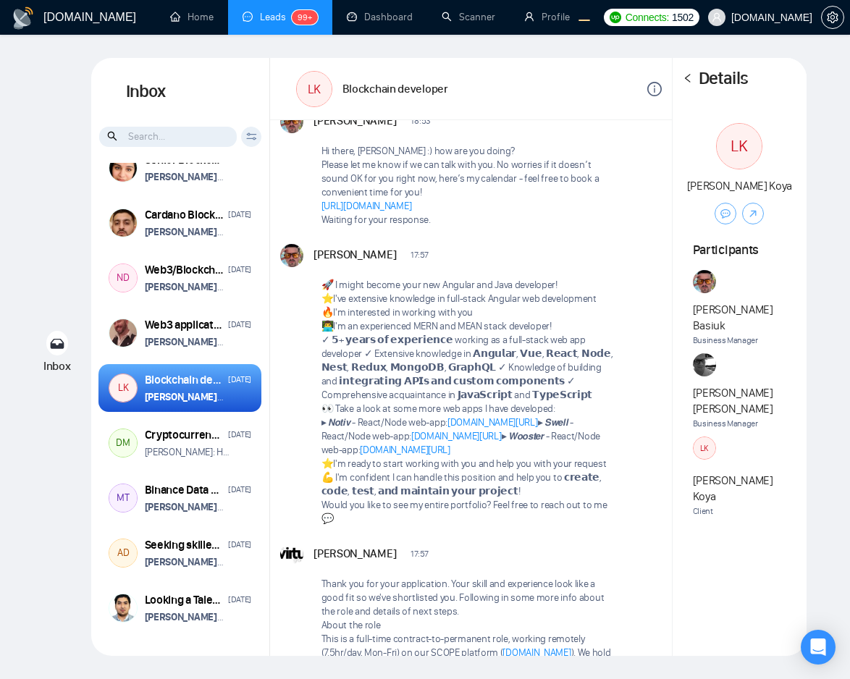
click at [689, 80] on icon "left" at bounding box center [687, 78] width 10 height 10
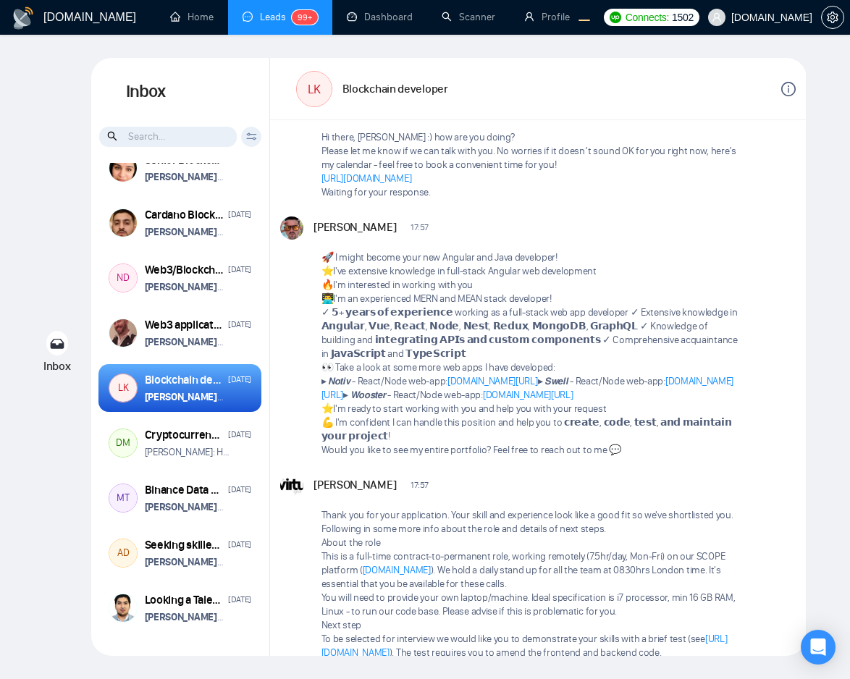
scroll to position [646, 0]
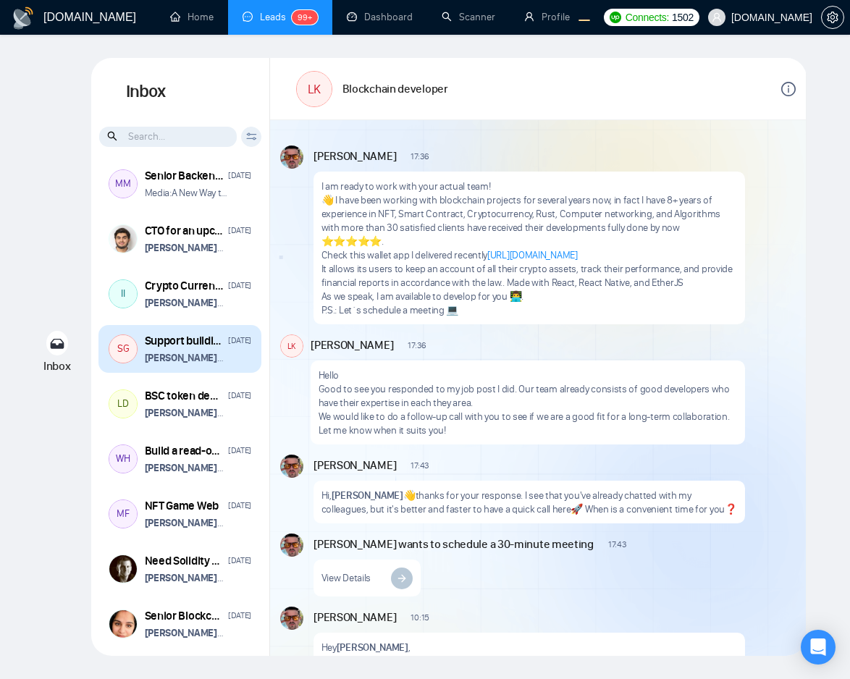
click at [187, 364] on strong "[PERSON_NAME]" at bounding box center [184, 358] width 79 height 12
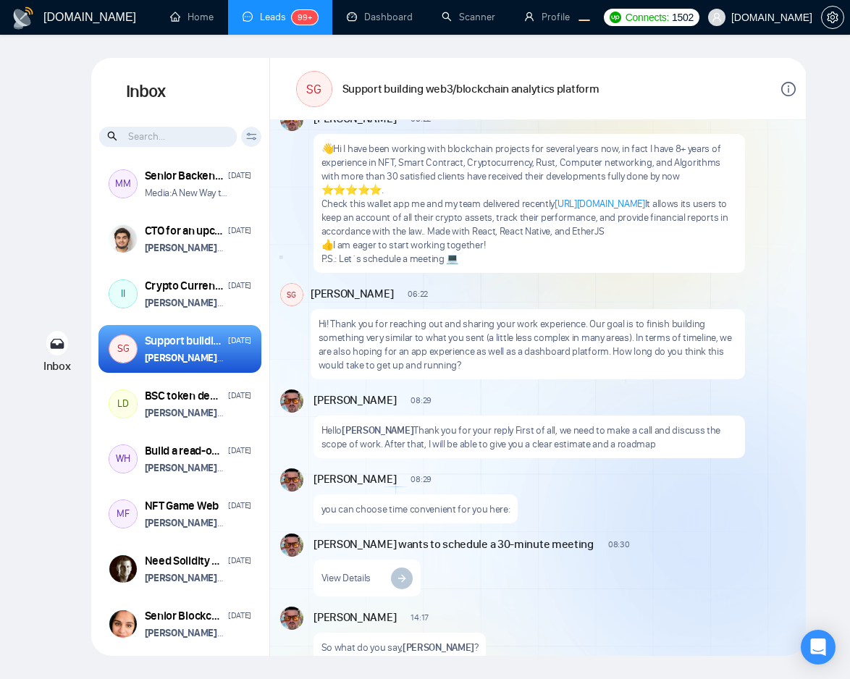
scroll to position [46, 0]
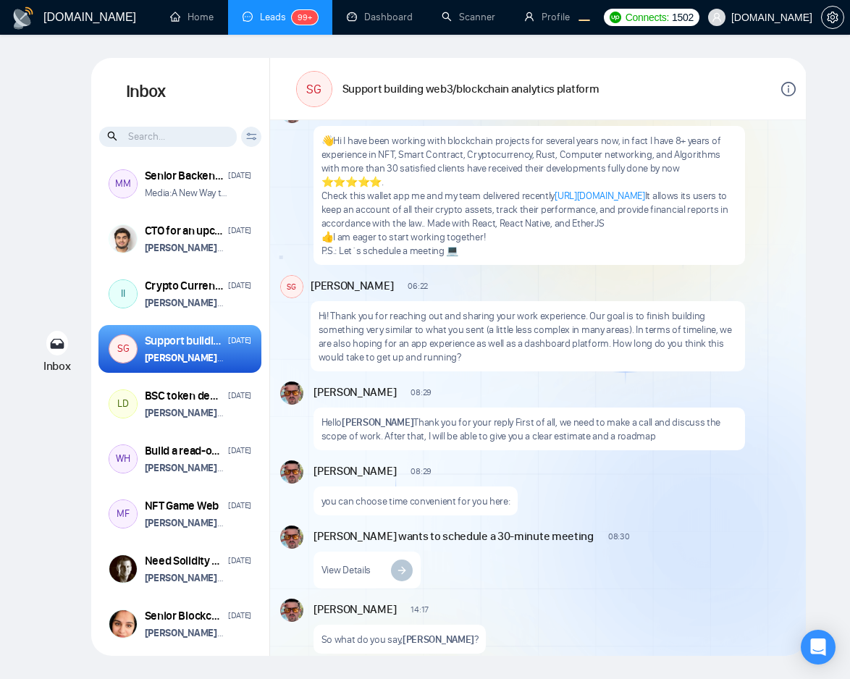
click at [792, 88] on icon "info-circle" at bounding box center [788, 89] width 14 height 14
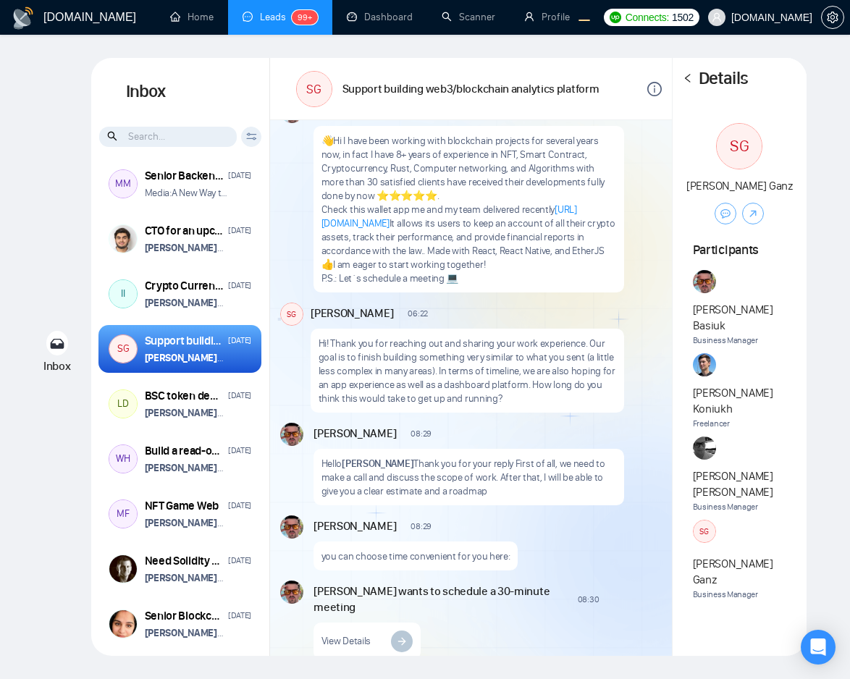
click at [691, 82] on icon "left" at bounding box center [687, 78] width 10 height 10
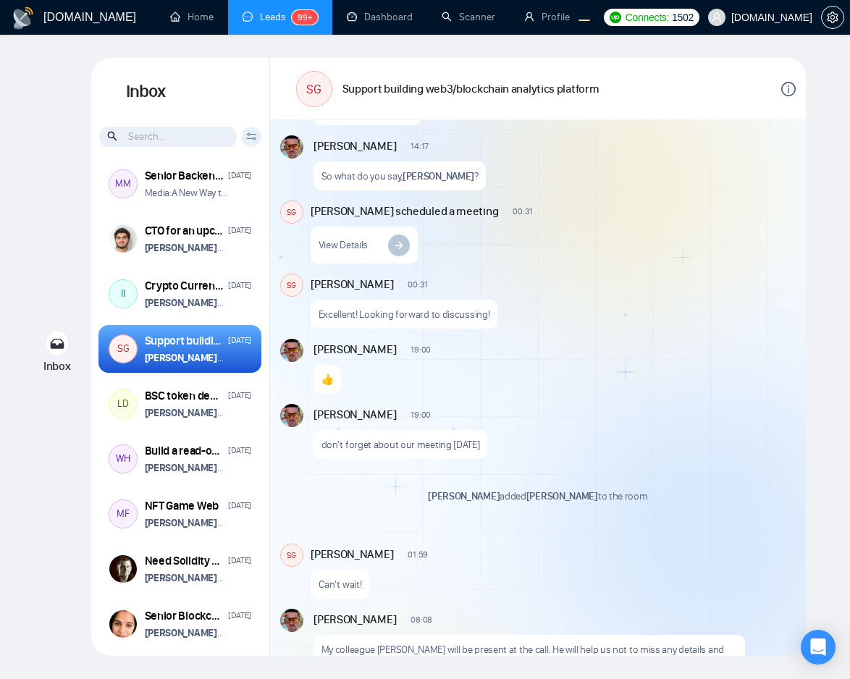
scroll to position [847, 0]
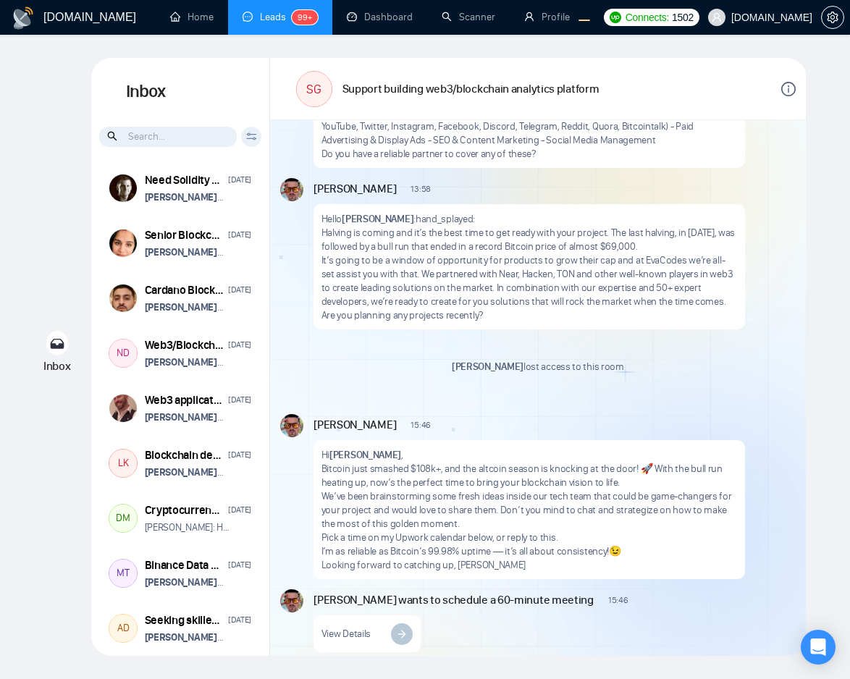
scroll to position [1161, 0]
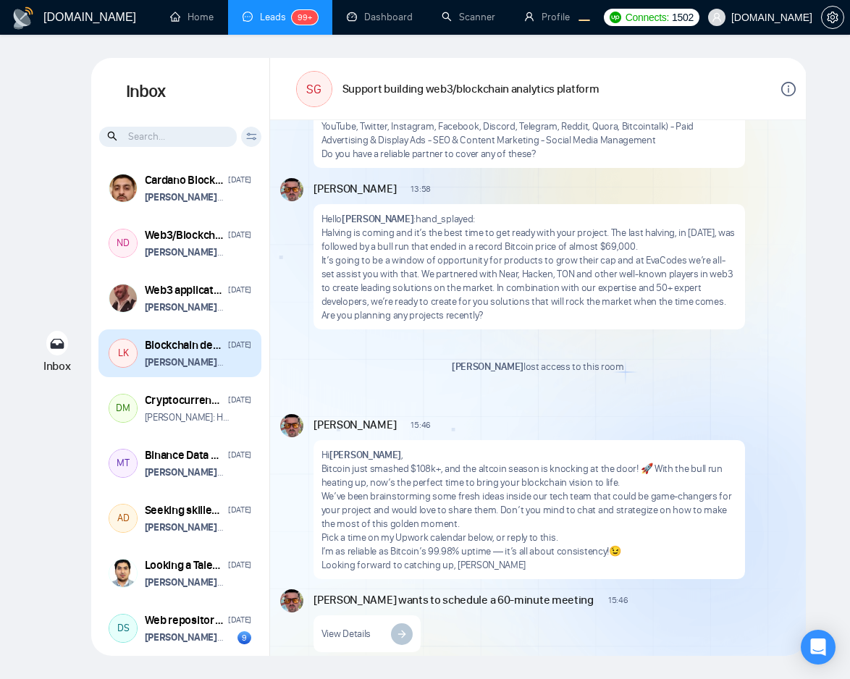
click at [190, 363] on strong "[PERSON_NAME]" at bounding box center [184, 362] width 79 height 12
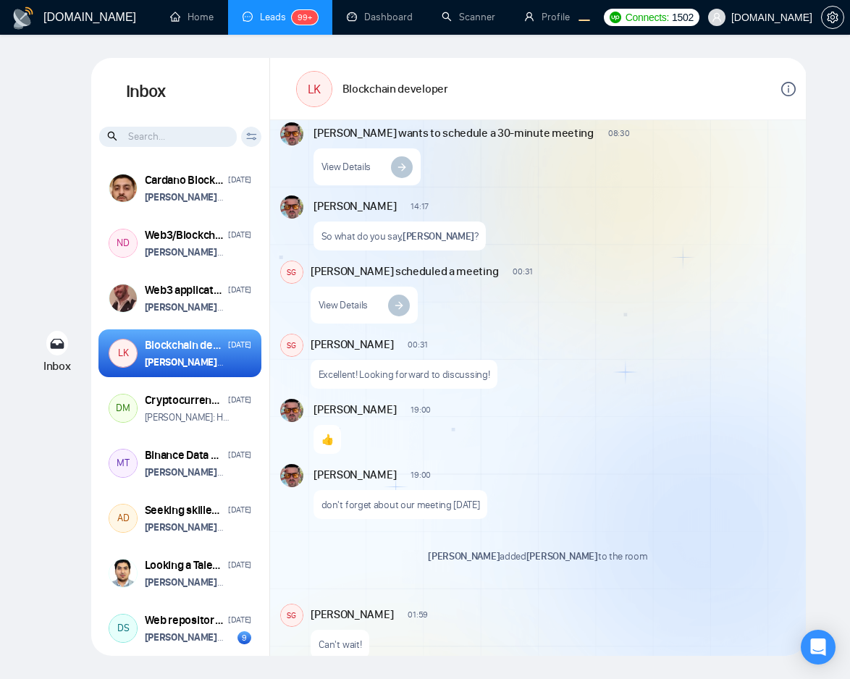
scroll to position [122, 0]
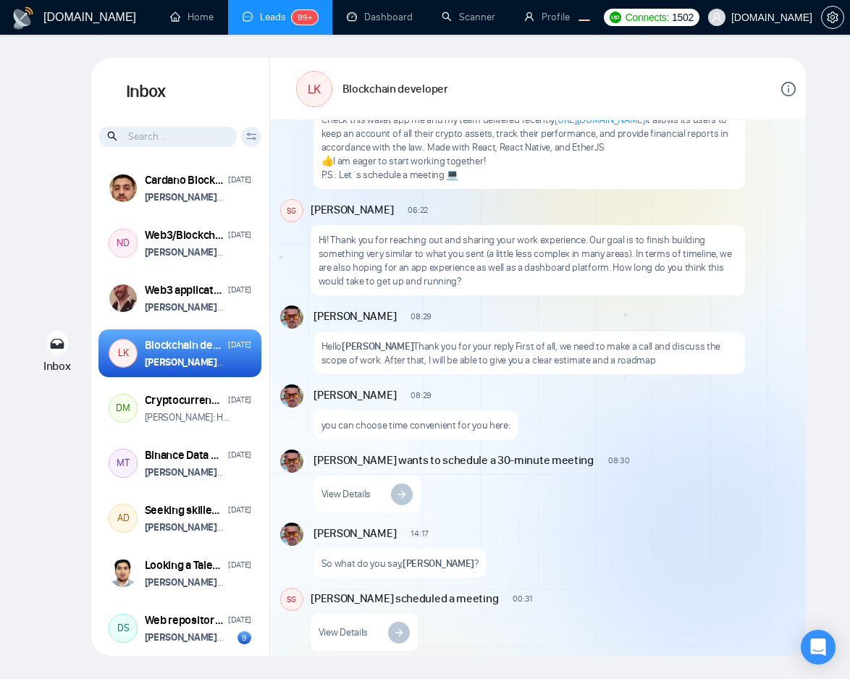
click at [785, 91] on icon "info-circle" at bounding box center [788, 89] width 14 height 14
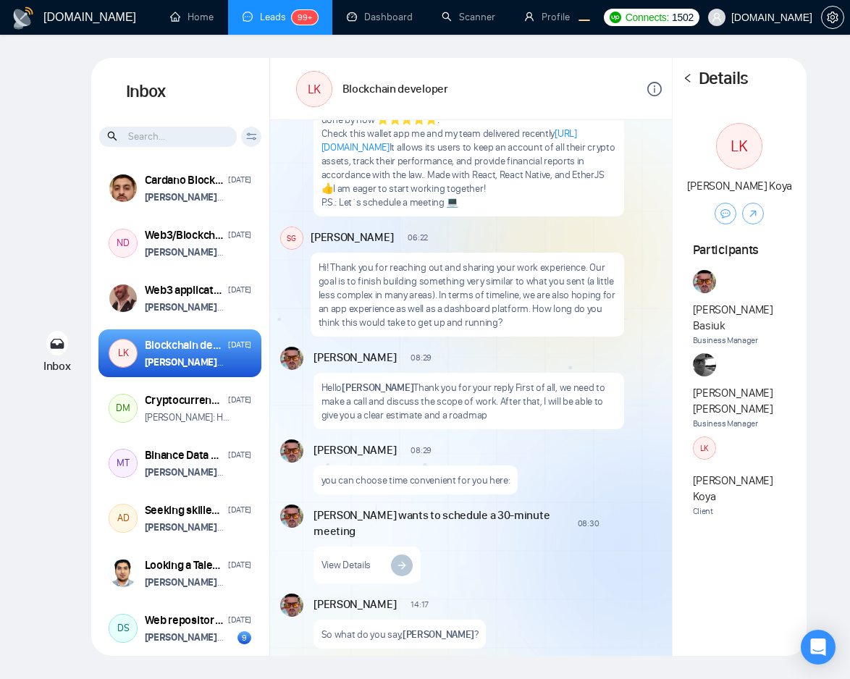
click at [785, 91] on div "Details" at bounding box center [739, 79] width 134 height 42
click at [690, 77] on icon "left" at bounding box center [687, 78] width 10 height 10
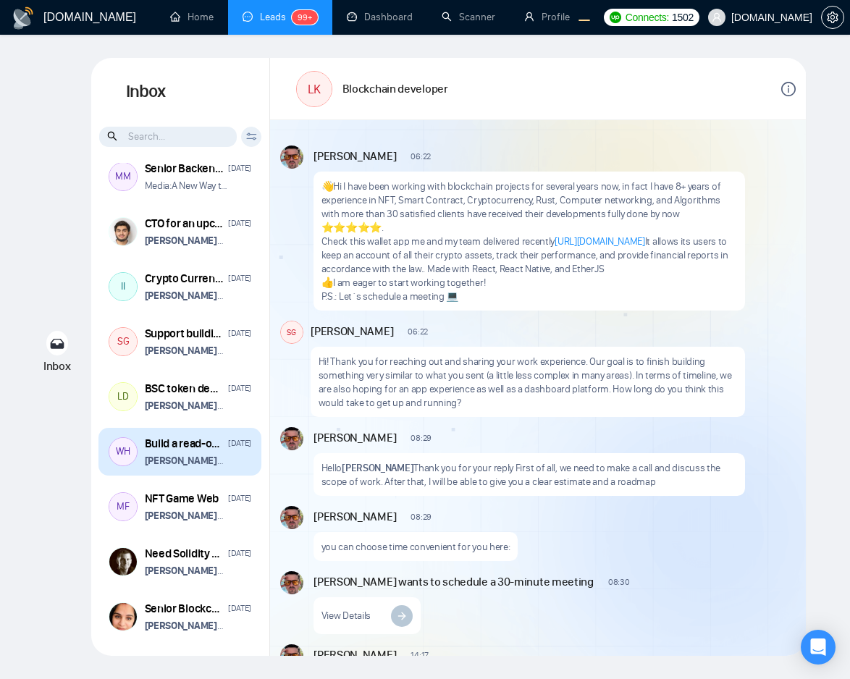
scroll to position [676, 0]
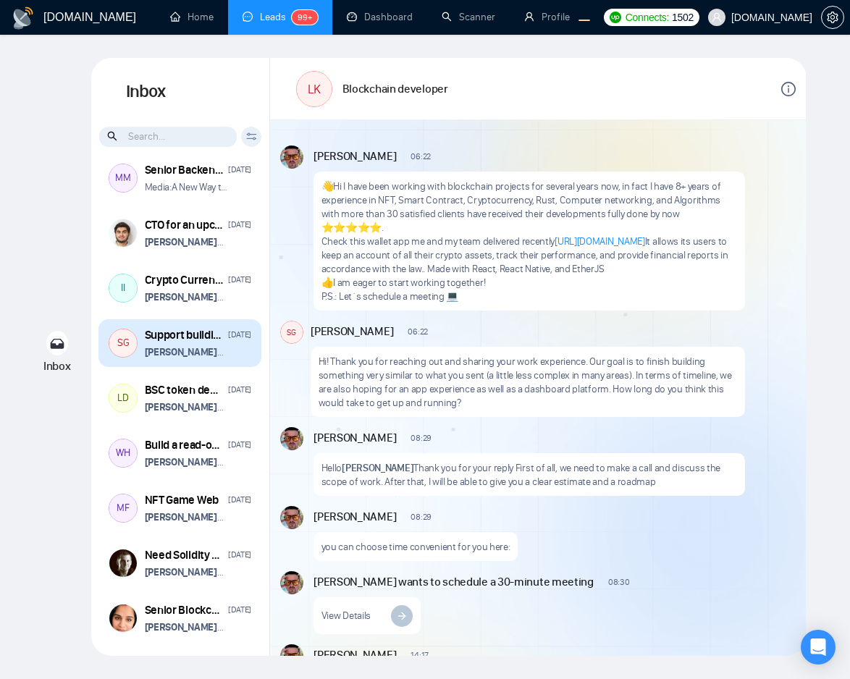
click at [191, 352] on strong "[PERSON_NAME]" at bounding box center [184, 352] width 79 height 12
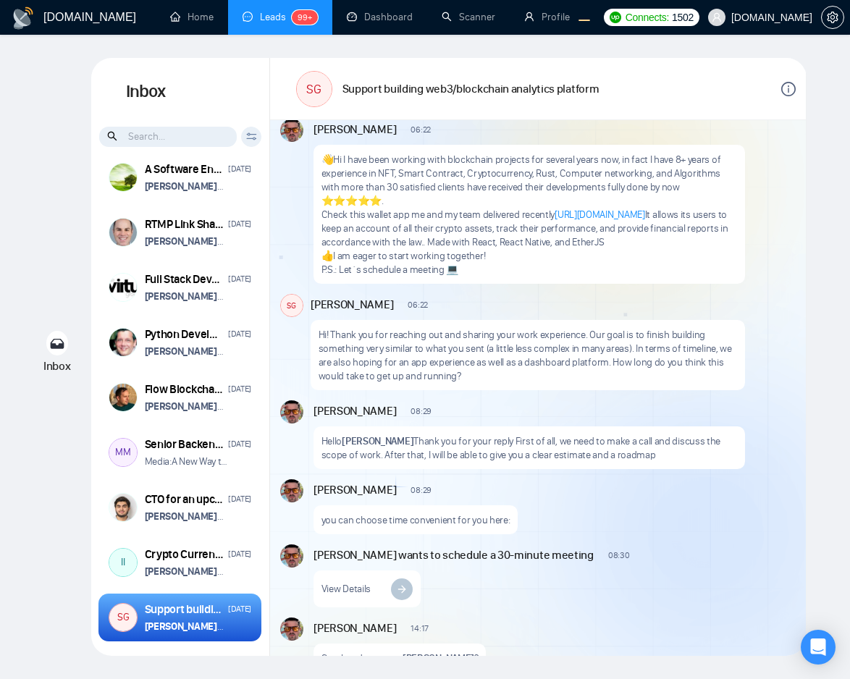
scroll to position [49, 0]
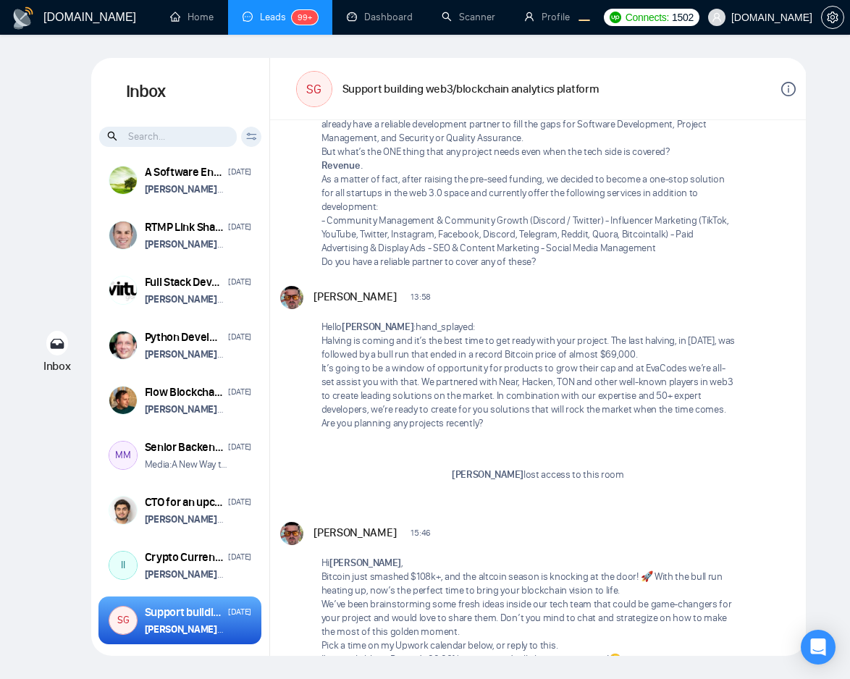
scroll to position [2849, 0]
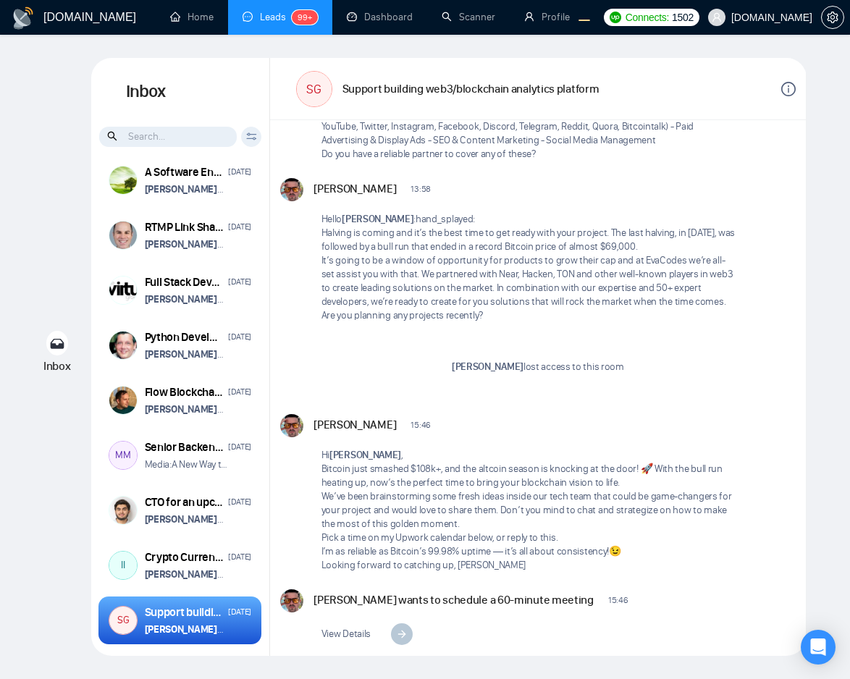
click at [611, 360] on p "Wilson Meza lost access to this room" at bounding box center [537, 367] width 515 height 14
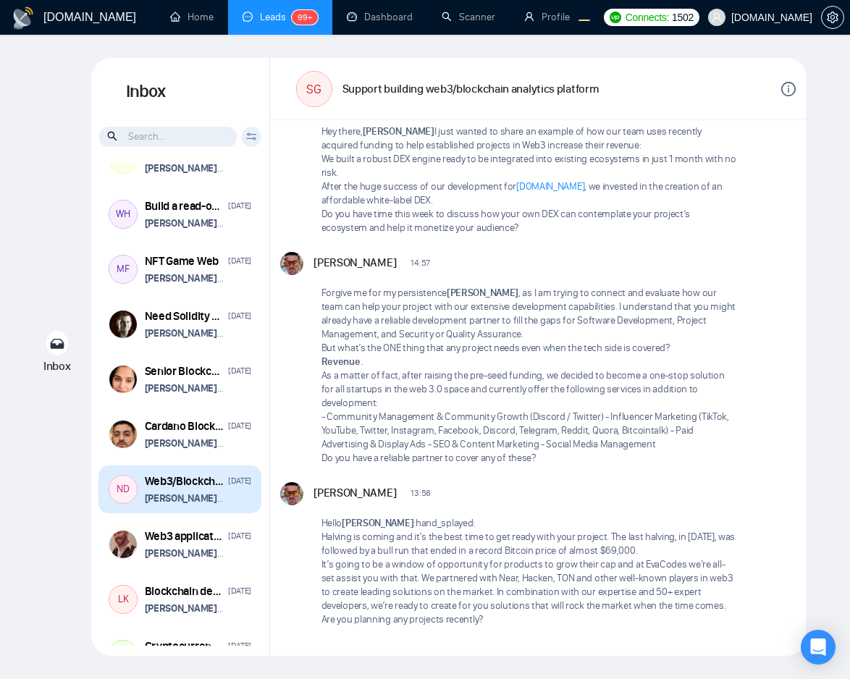
scroll to position [993, 0]
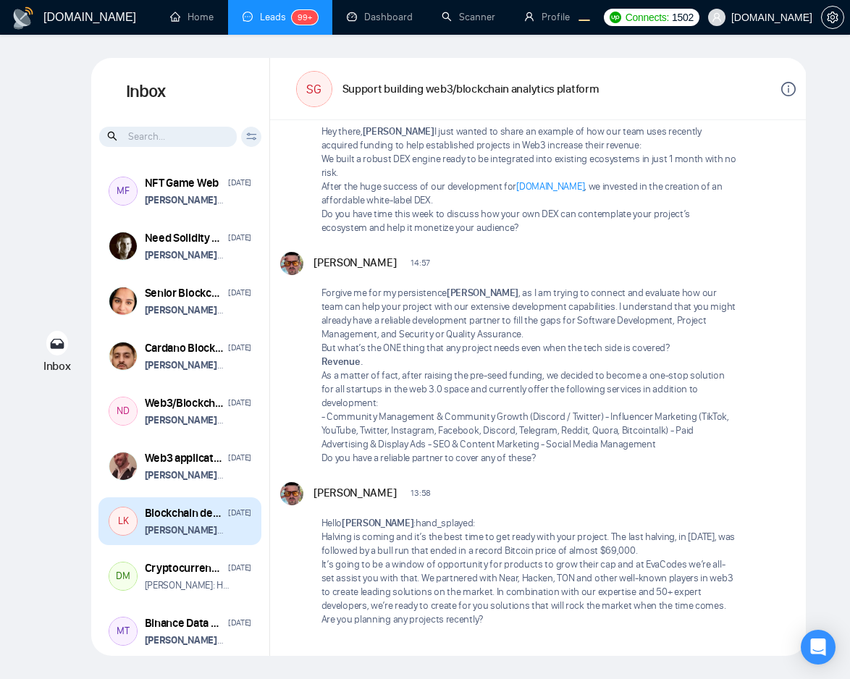
click at [182, 528] on div "Blockchain developer December 19, 2024 Vitaliy Basiuk wants to schedule a 60-mi…" at bounding box center [198, 521] width 107 height 33
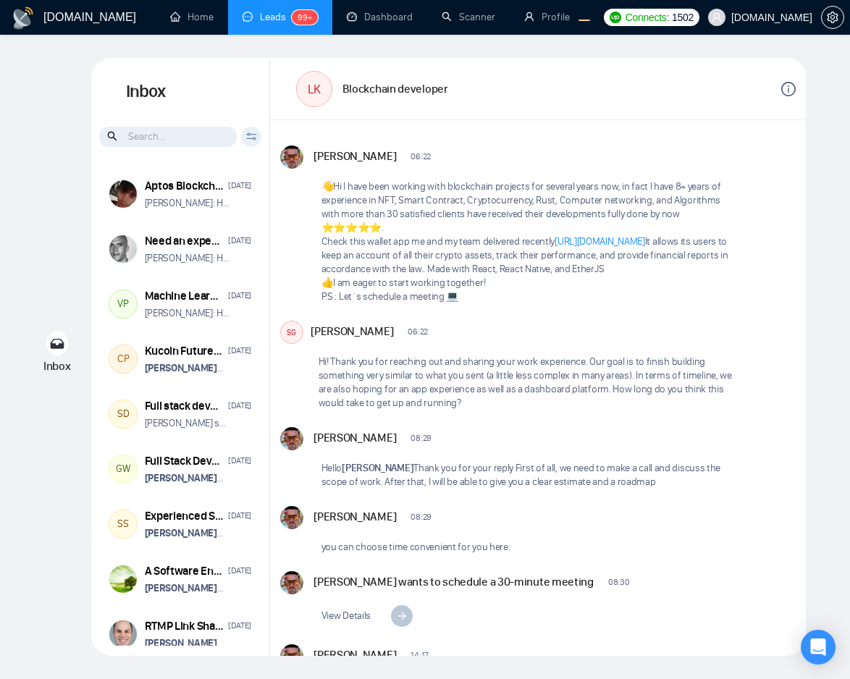
scroll to position [4134, 0]
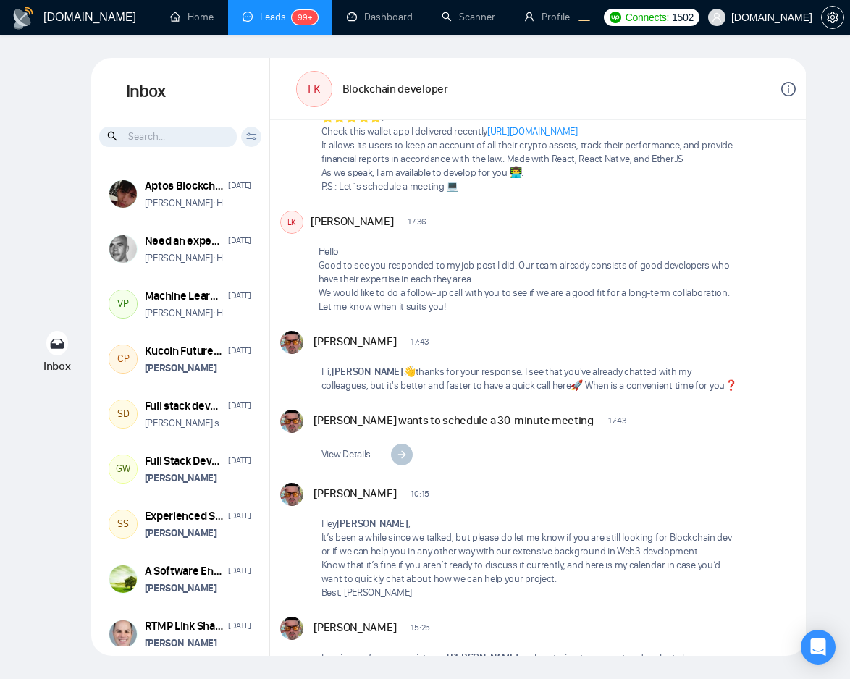
scroll to position [72, 0]
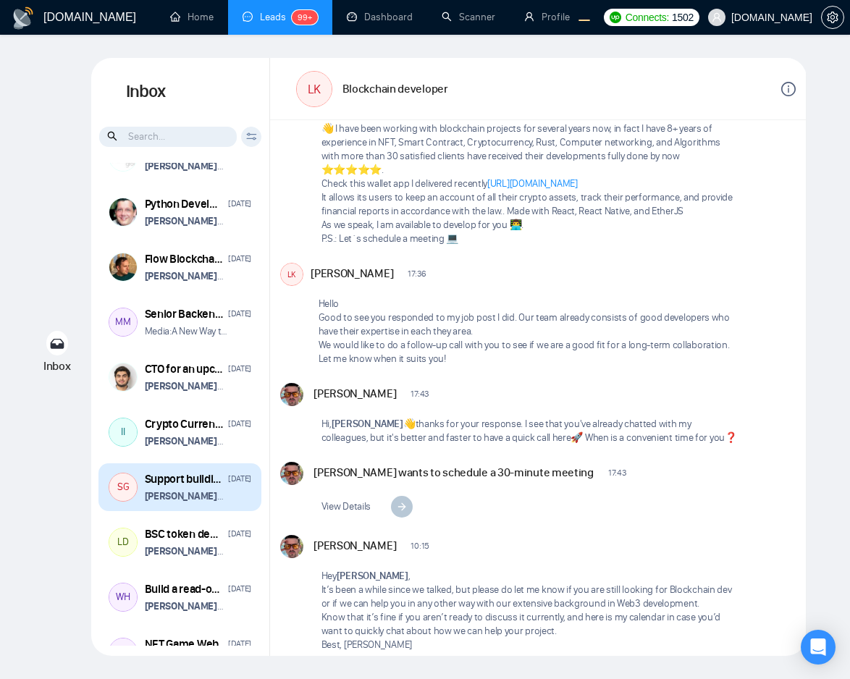
click at [190, 483] on div "Aptos Blockchain Developer [DATE] [PERSON_NAME]: Hi, [PERSON_NAME] Need an expe…" at bounding box center [180, 404] width 178 height 483
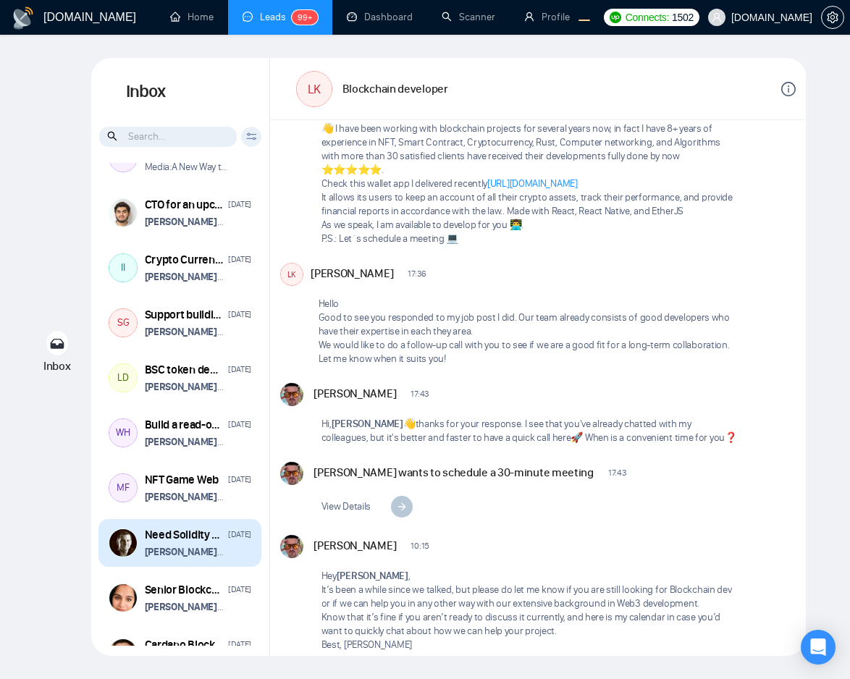
scroll to position [669, 0]
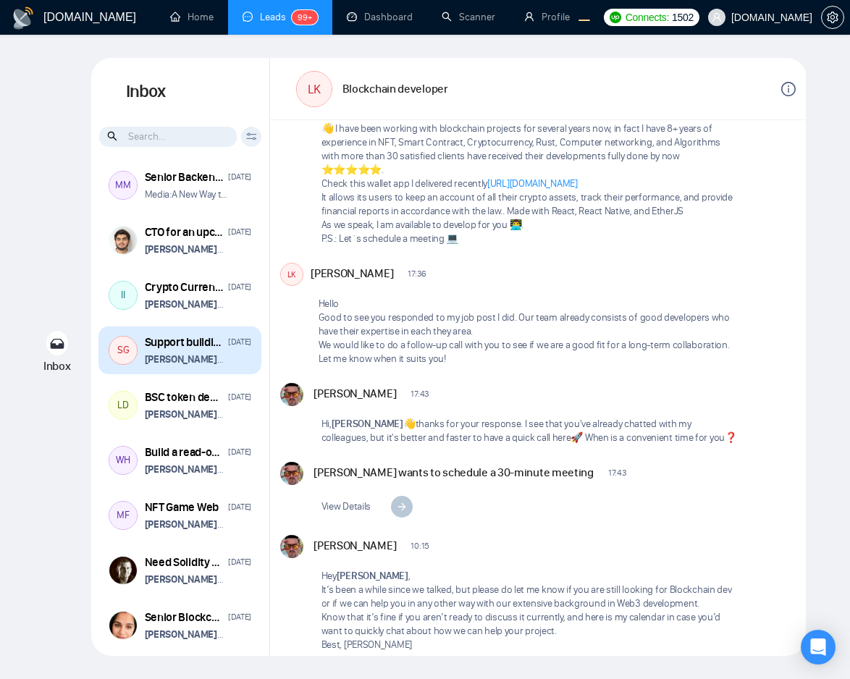
click at [172, 358] on strong "[PERSON_NAME]" at bounding box center [184, 359] width 79 height 12
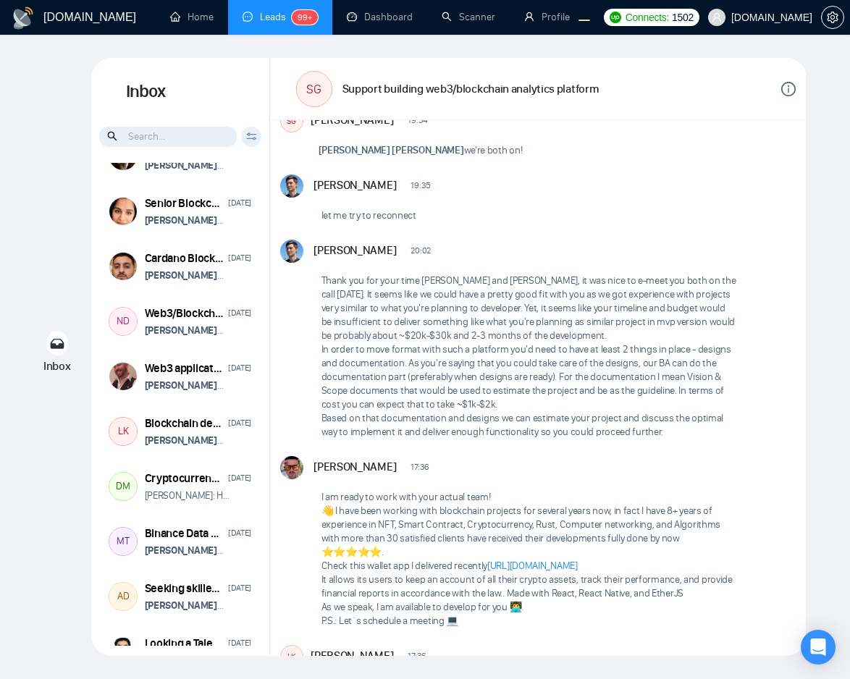
scroll to position [1114, 0]
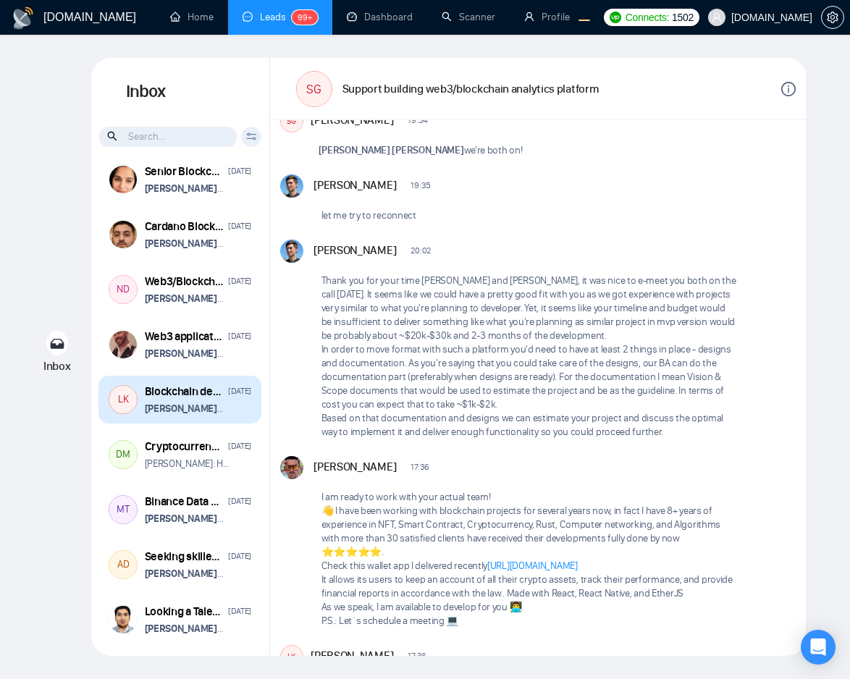
click at [228, 398] on div "[DATE]" at bounding box center [239, 391] width 23 height 14
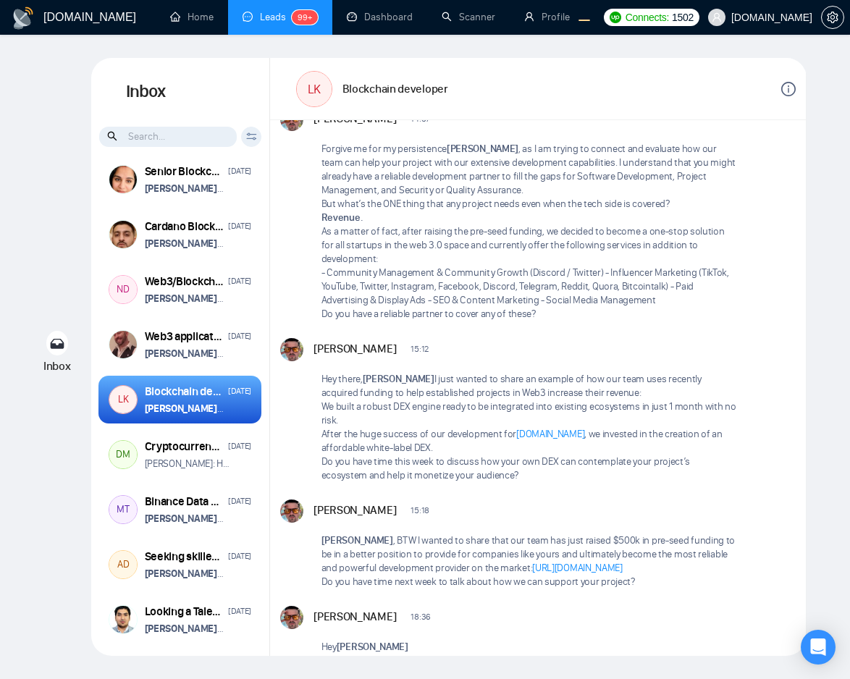
scroll to position [4134, 0]
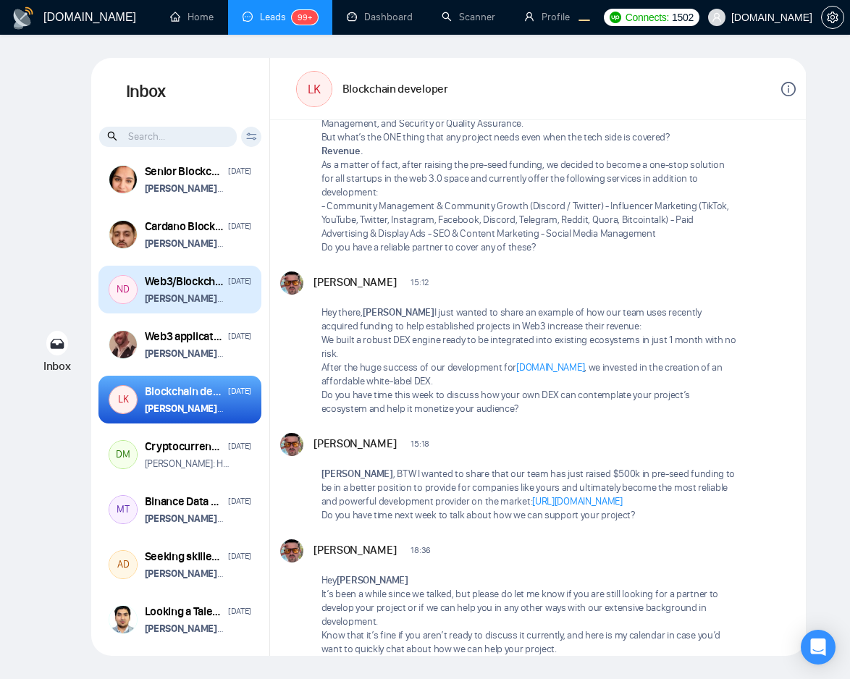
click at [208, 305] on p "[PERSON_NAME] wants to schedule a 60-minute meeting" at bounding box center [187, 299] width 85 height 14
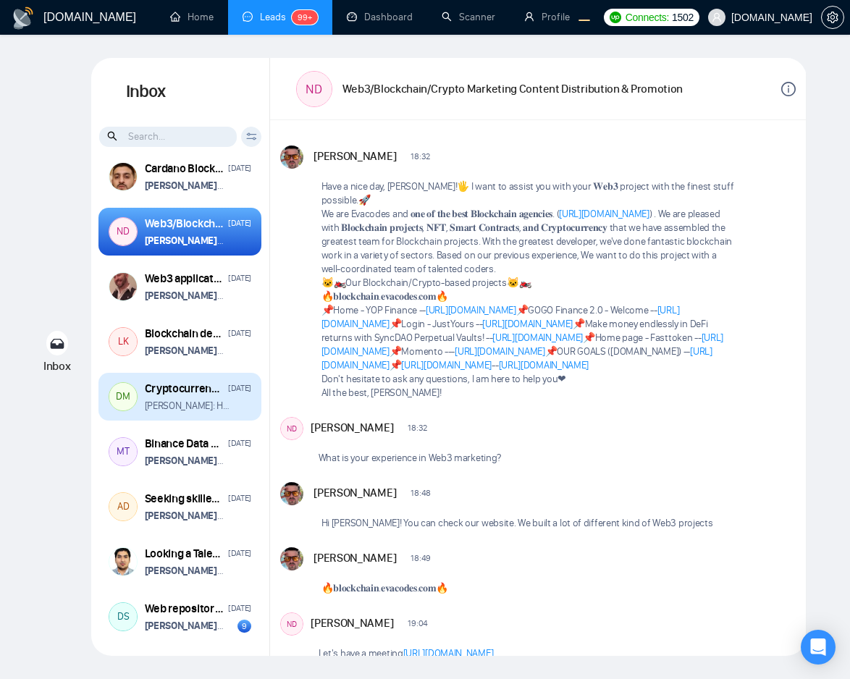
scroll to position [1173, 0]
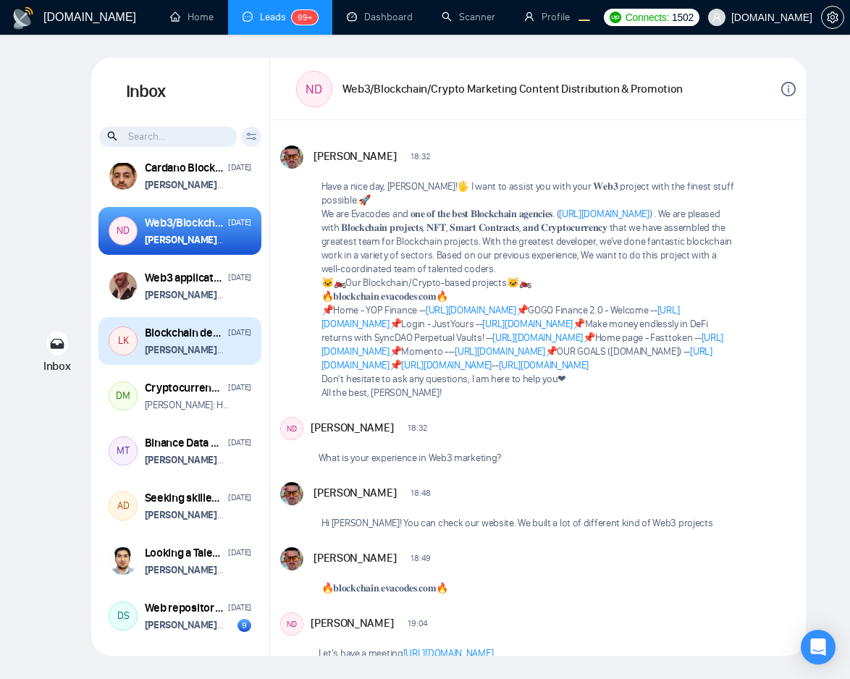
click at [207, 365] on div "LK Blockchain developer December 19, 2024 Vitaliy Basiuk wants to schedule a 60…" at bounding box center [179, 341] width 163 height 48
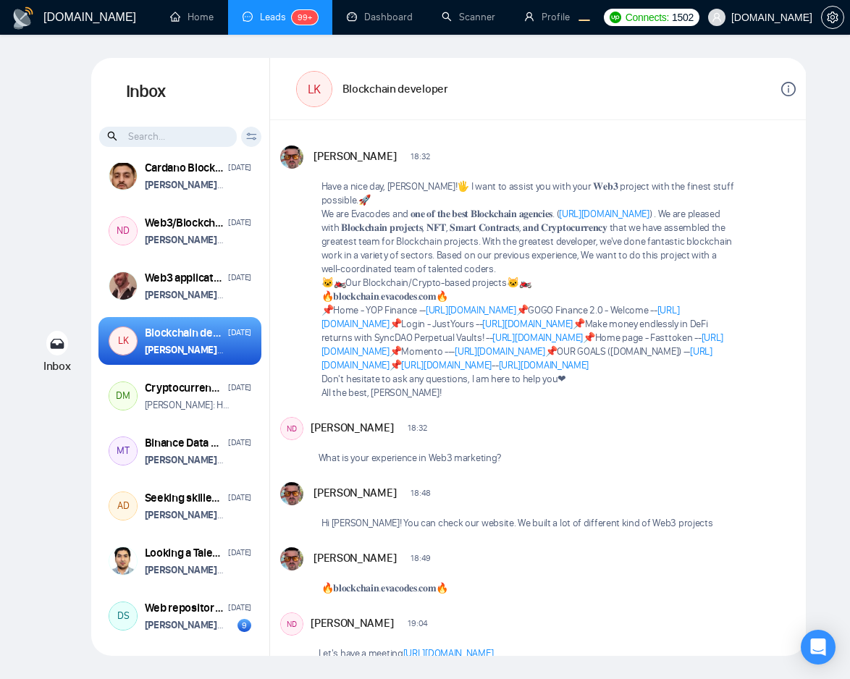
click at [782, 87] on icon "info-circle" at bounding box center [788, 89] width 14 height 14
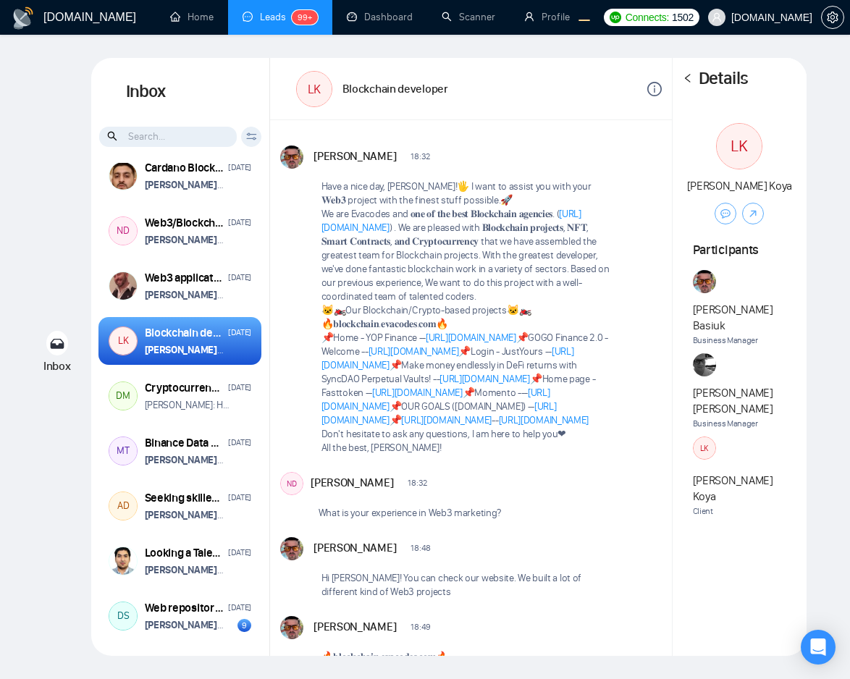
click at [782, 87] on div "Details" at bounding box center [739, 79] width 134 height 42
click at [691, 83] on div at bounding box center [687, 78] width 10 height 15
click at [686, 78] on icon "left" at bounding box center [687, 78] width 10 height 10
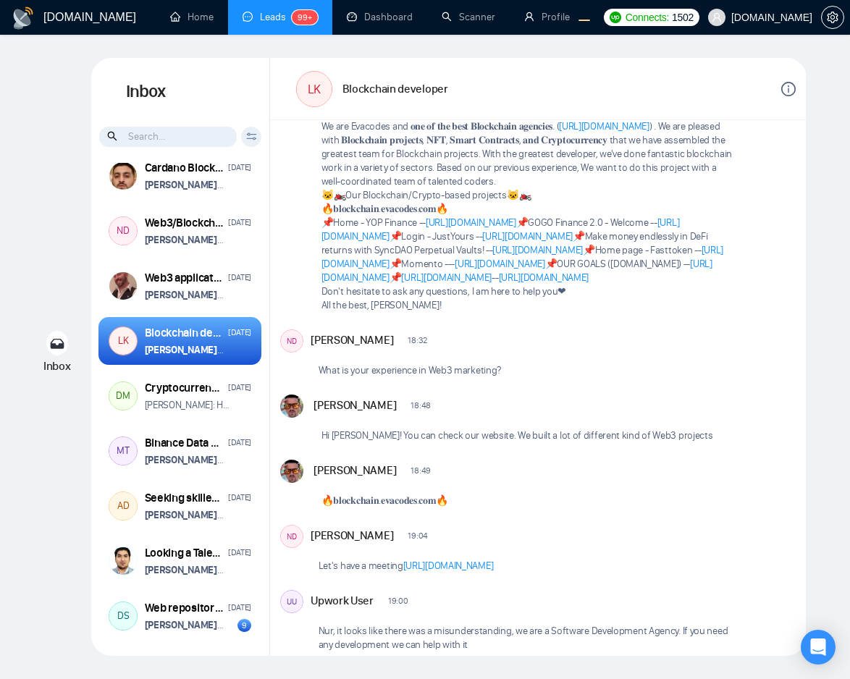
scroll to position [93, 0]
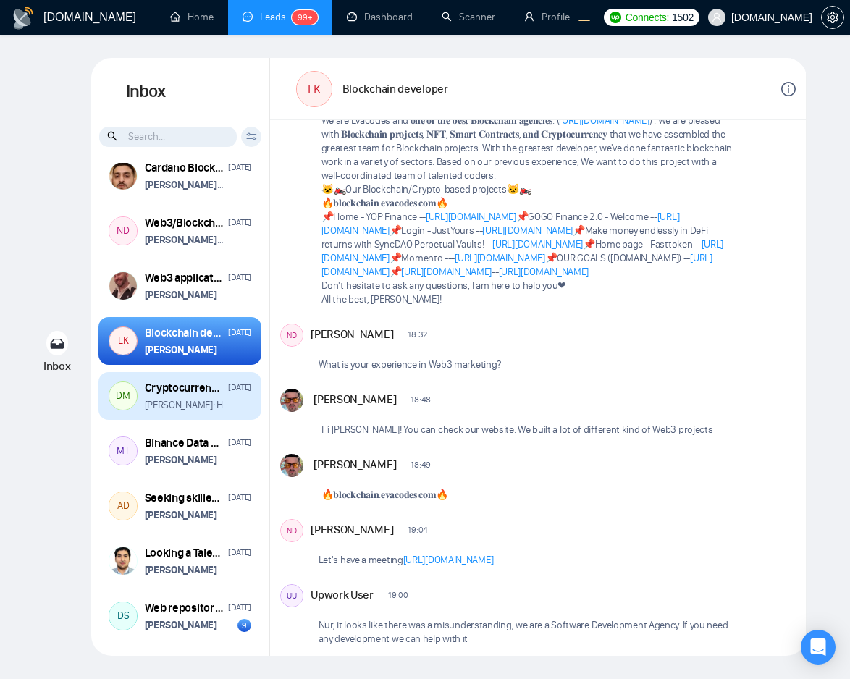
click at [224, 410] on strong "[PERSON_NAME]" at bounding box center [260, 405] width 72 height 12
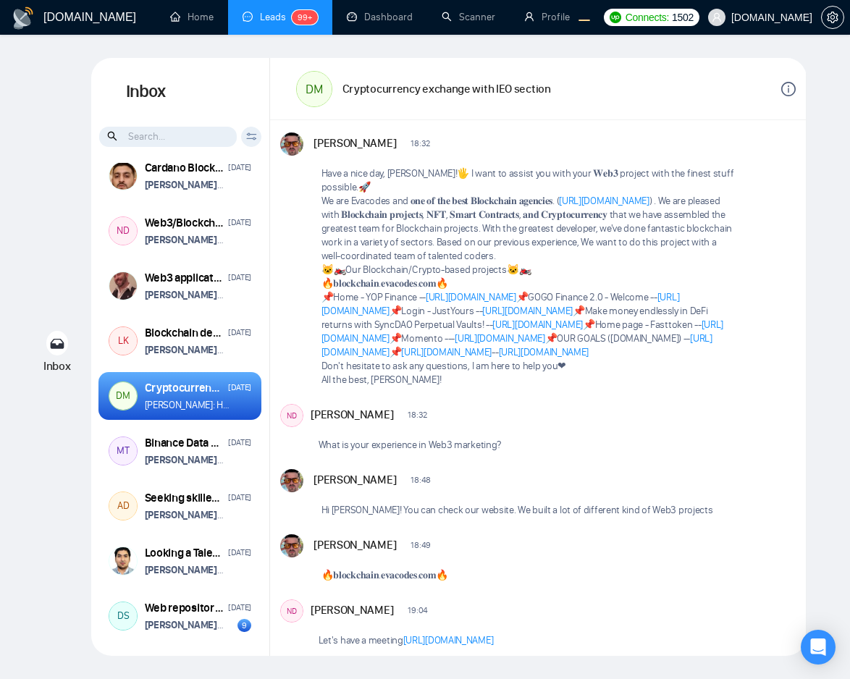
scroll to position [14, 0]
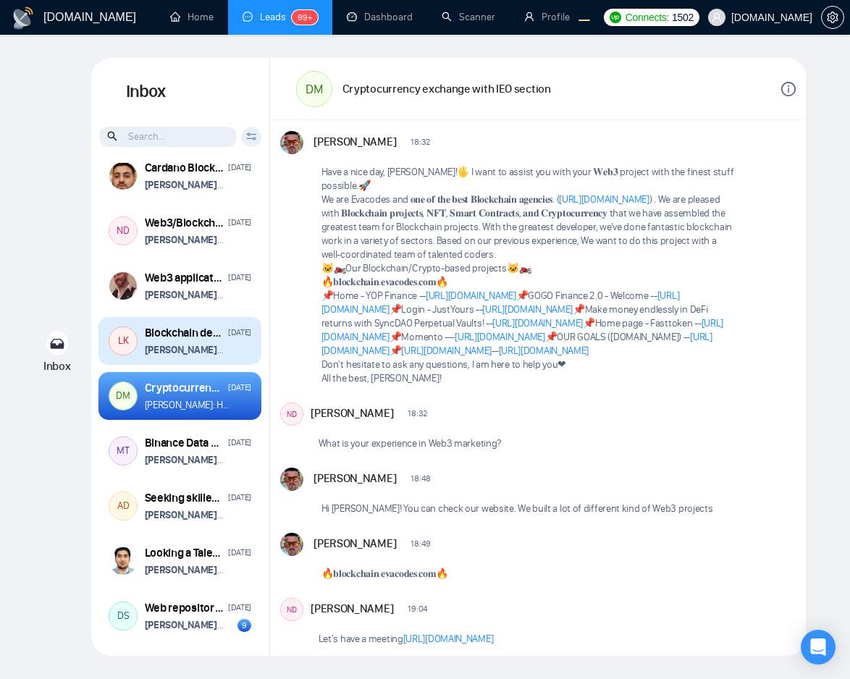
click at [189, 349] on div "Blockchain developer December 19, 2024 Vitaliy Basiuk wants to schedule a 60-mi…" at bounding box center [198, 341] width 107 height 33
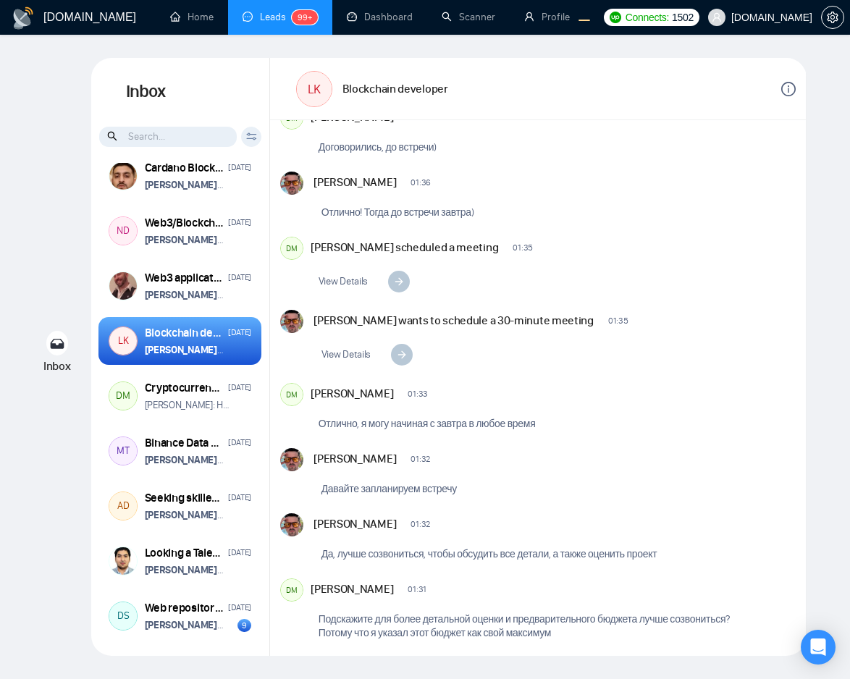
scroll to position [8968, 0]
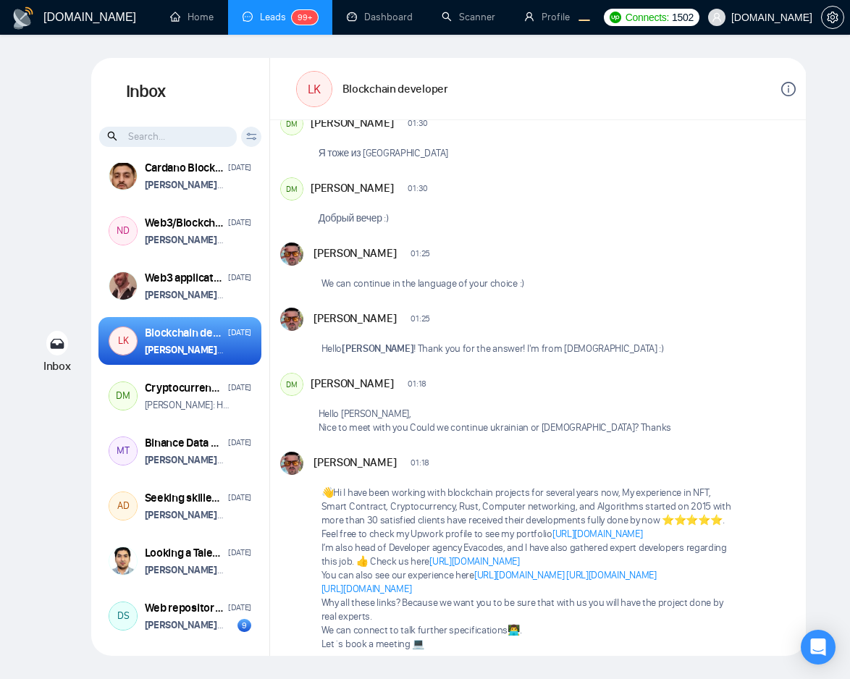
click at [790, 91] on icon "info-circle" at bounding box center [788, 89] width 14 height 14
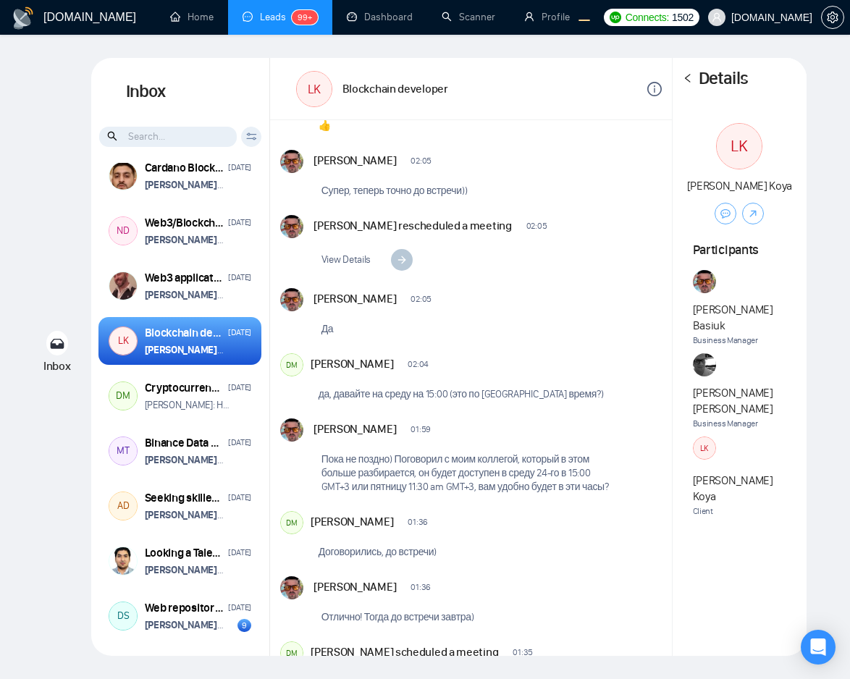
scroll to position [10191, 0]
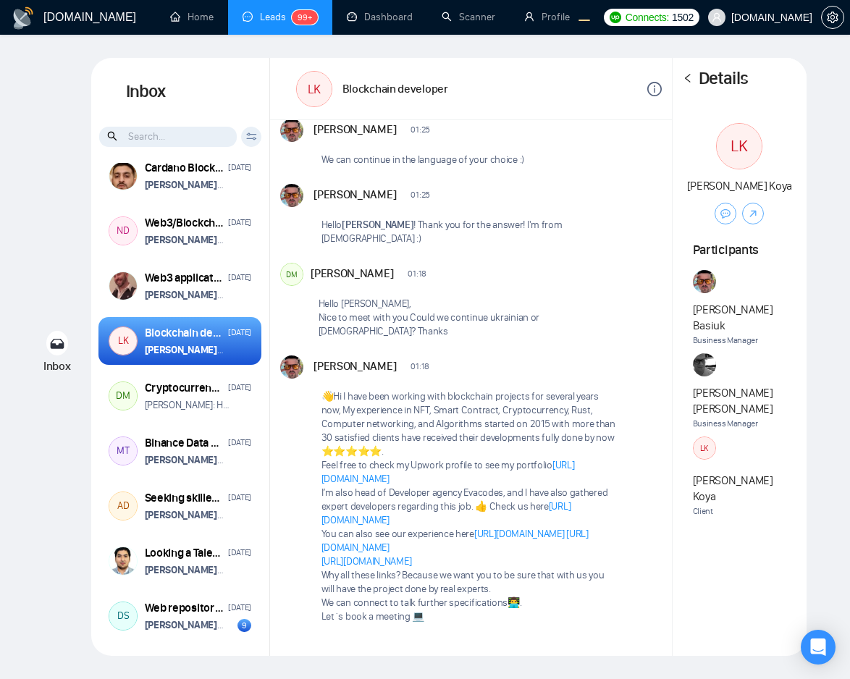
click at [689, 83] on icon "left" at bounding box center [687, 78] width 10 height 10
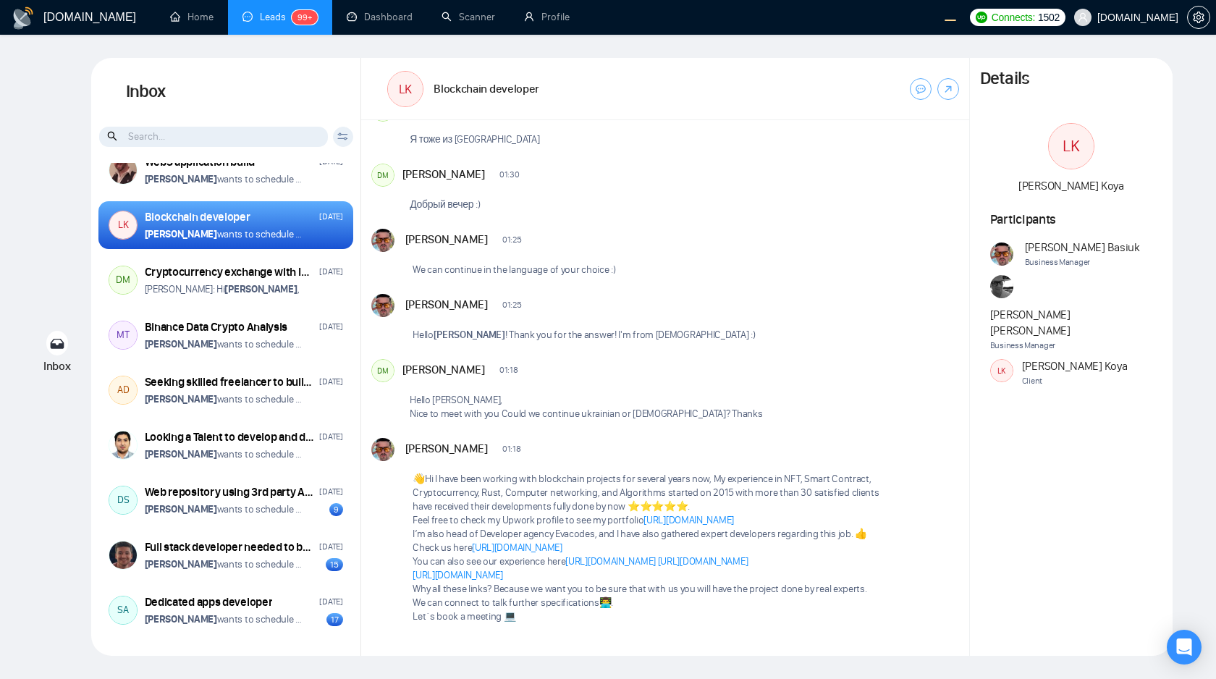
scroll to position [8706, 0]
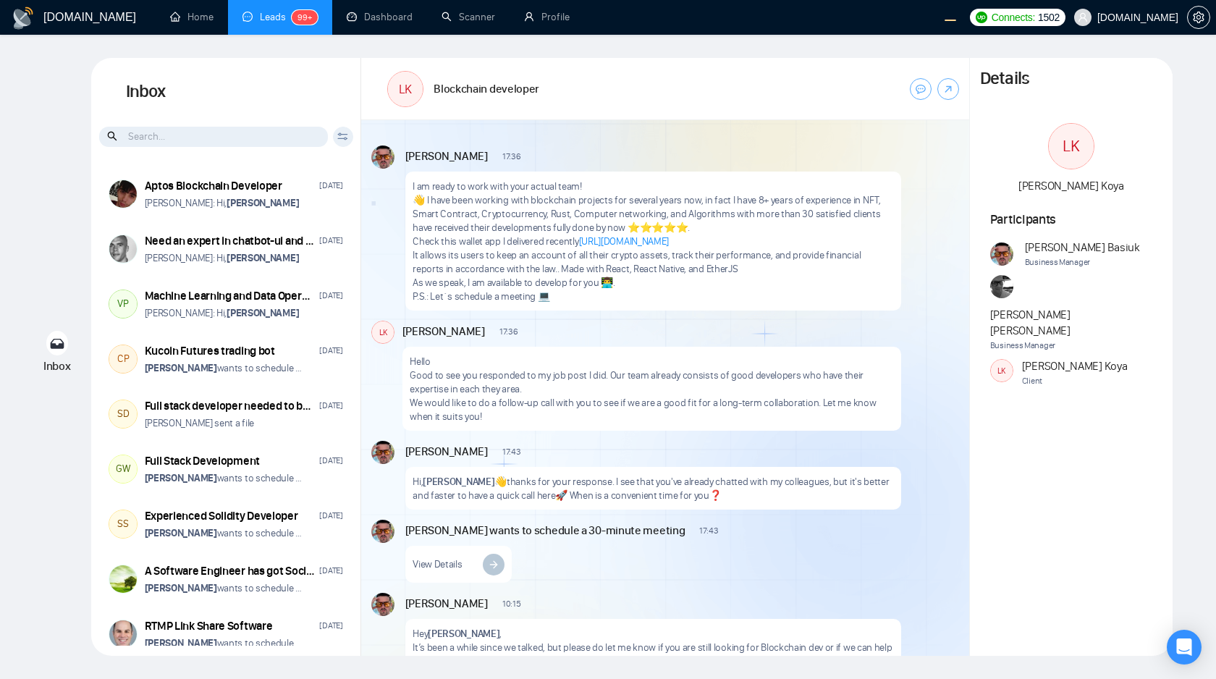
scroll to position [761, 0]
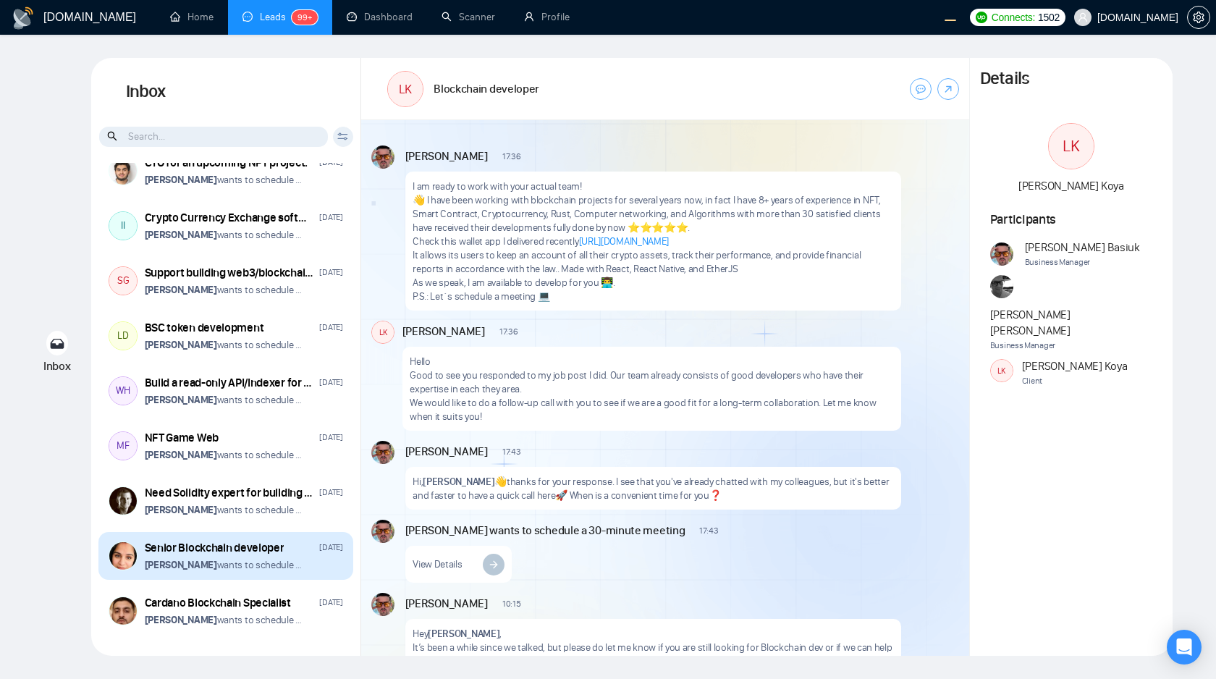
scroll to position [713, 0]
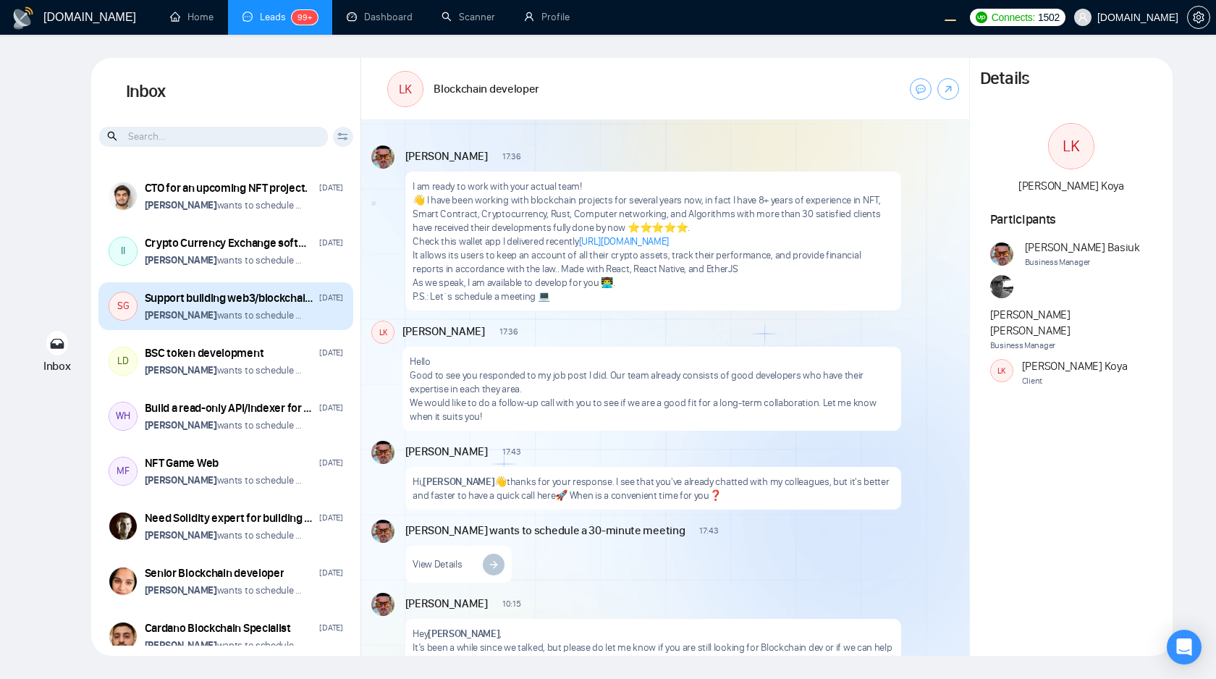
click at [266, 322] on p "[PERSON_NAME] wants to schedule a 60-minute meeting" at bounding box center [224, 315] width 158 height 14
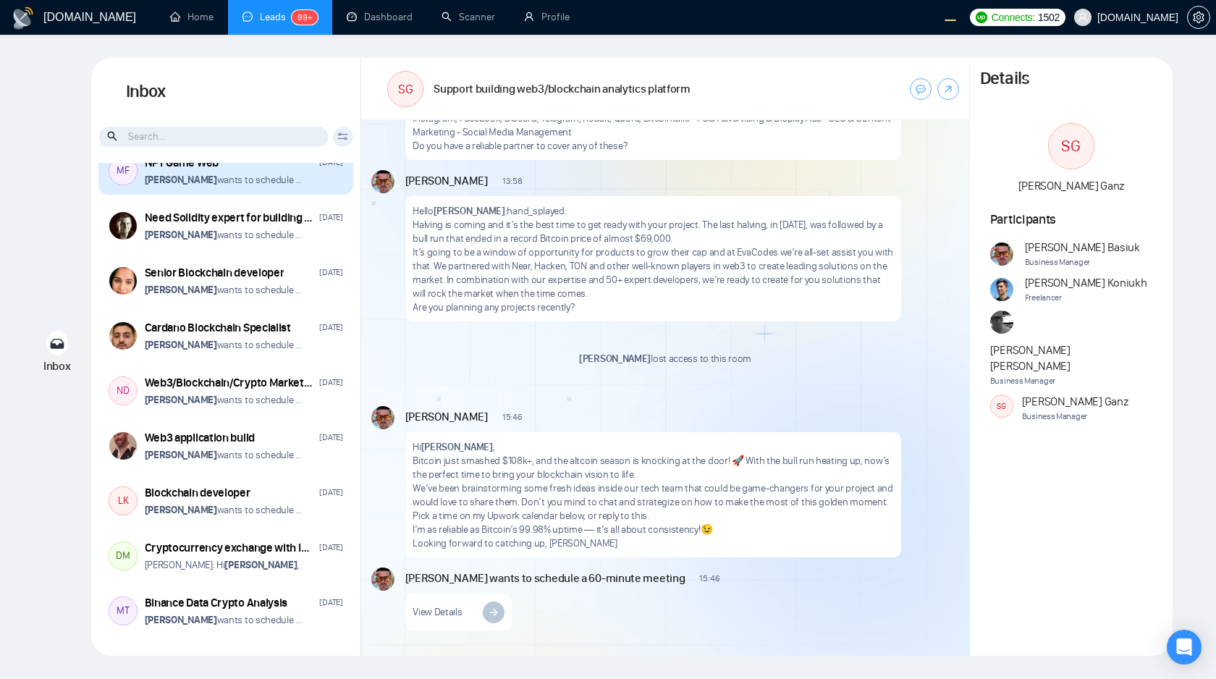
scroll to position [1043, 0]
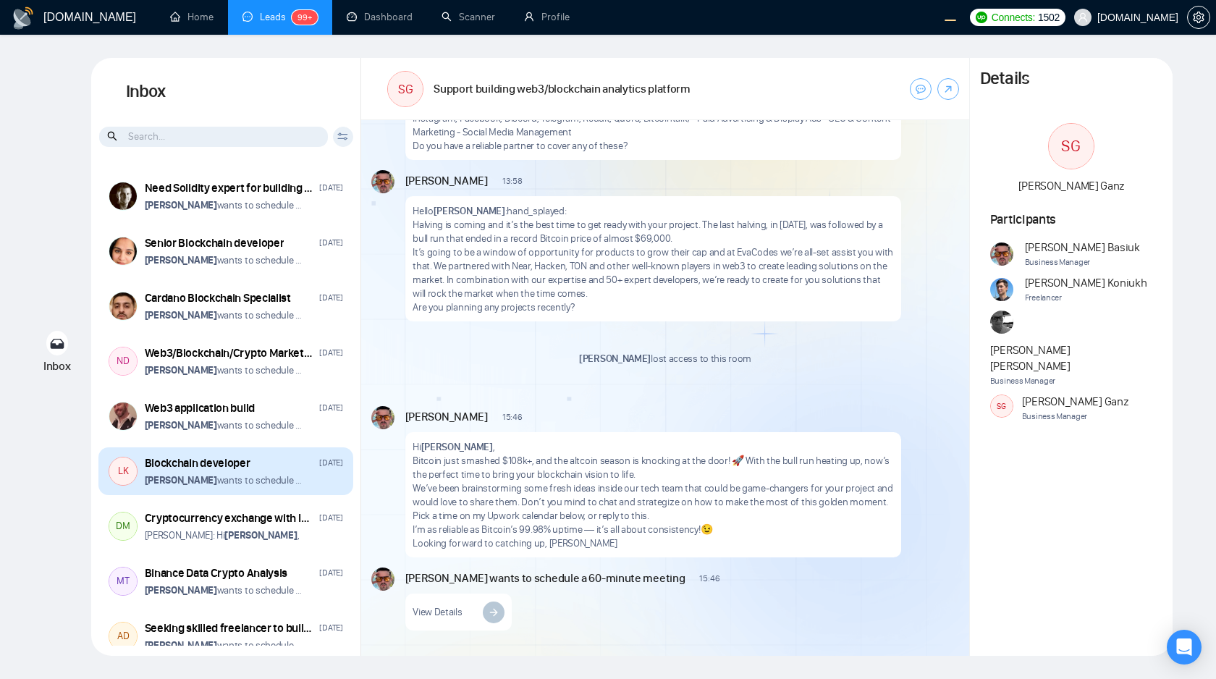
click at [256, 471] on div "Blockchain developer [DATE]" at bounding box center [244, 463] width 198 height 16
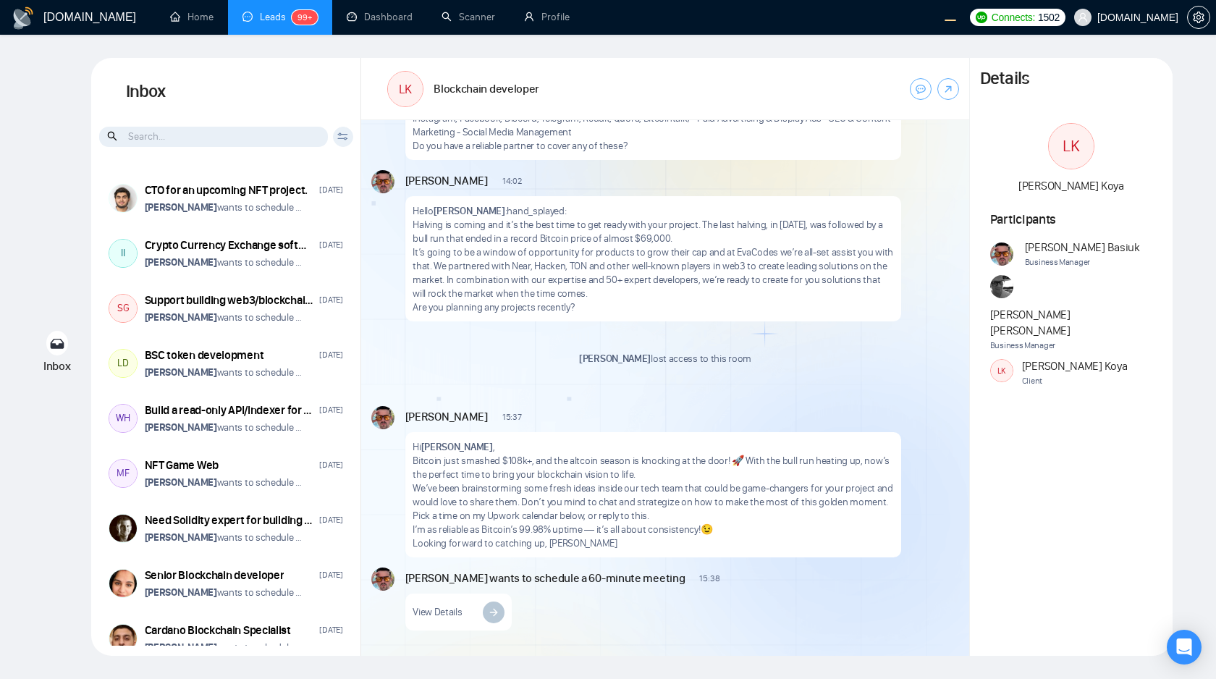
scroll to position [696, 0]
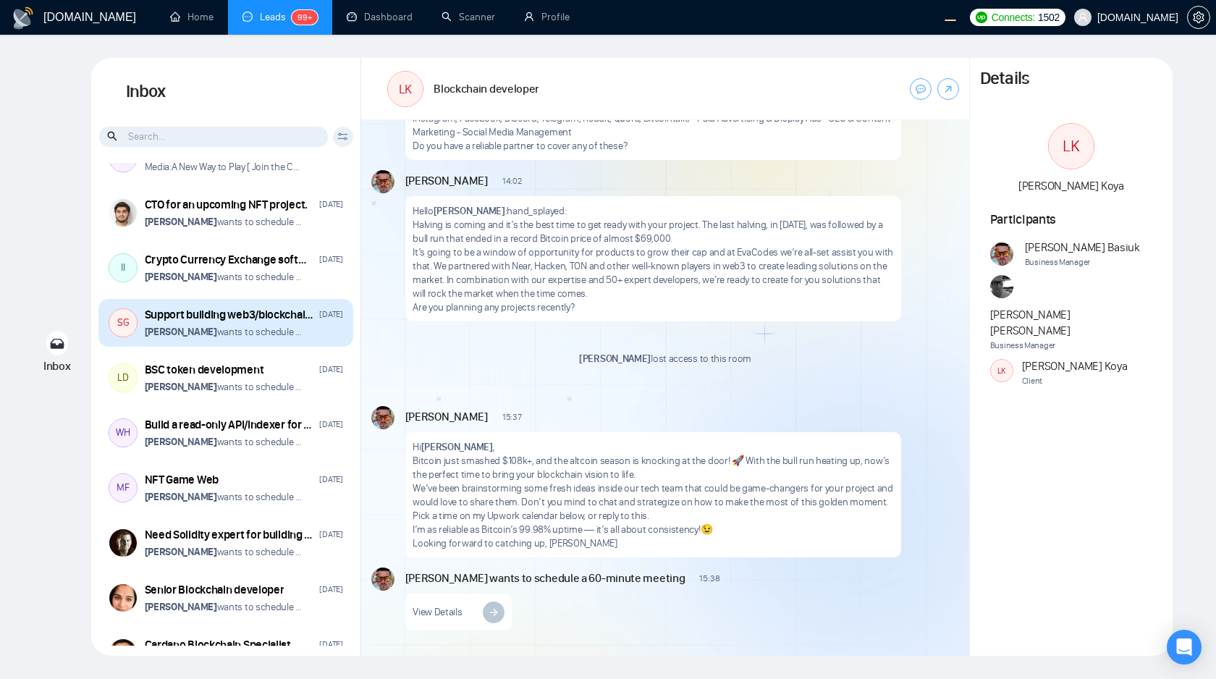
click at [234, 329] on div "Support building web3/blockchain analytics platform [DATE] [PERSON_NAME] wants …" at bounding box center [244, 323] width 198 height 33
